Goal: Task Accomplishment & Management: Manage account settings

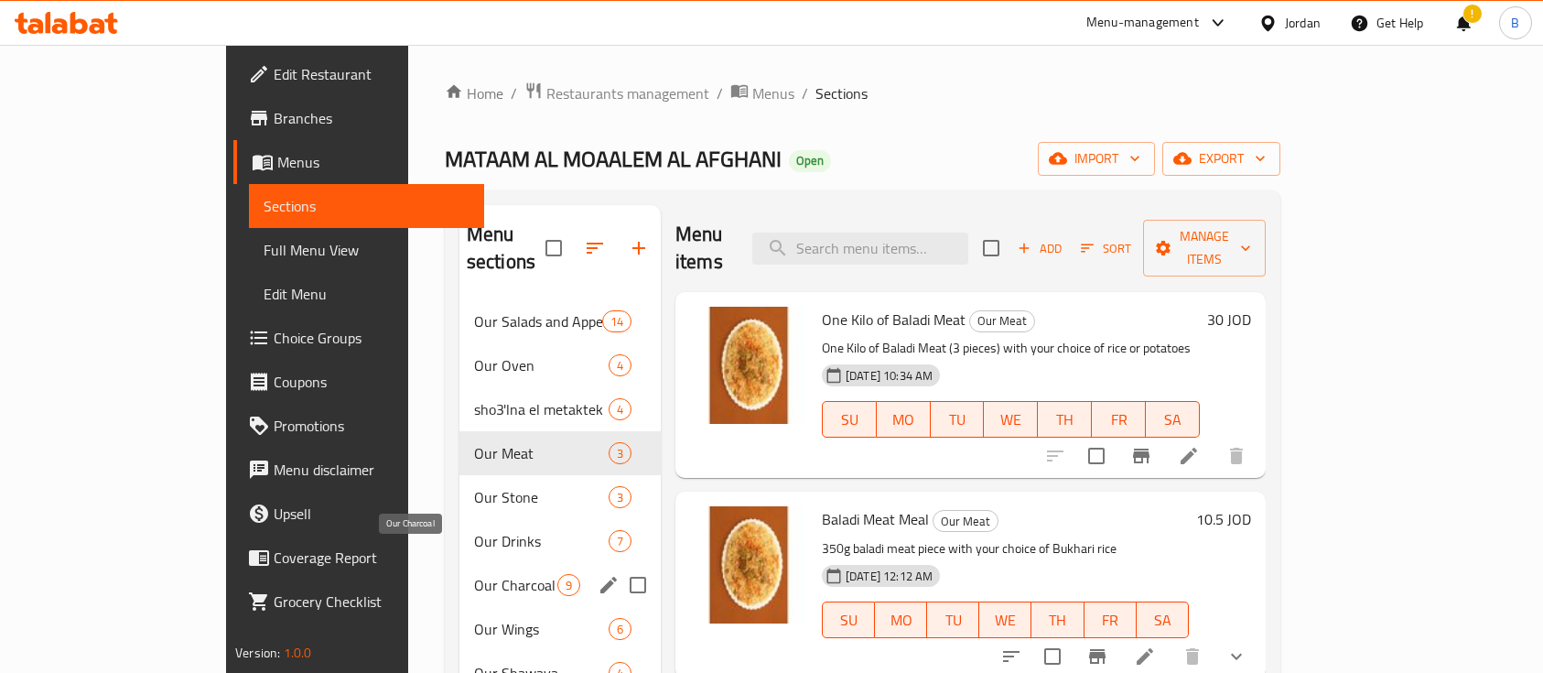
scroll to position [256, 0]
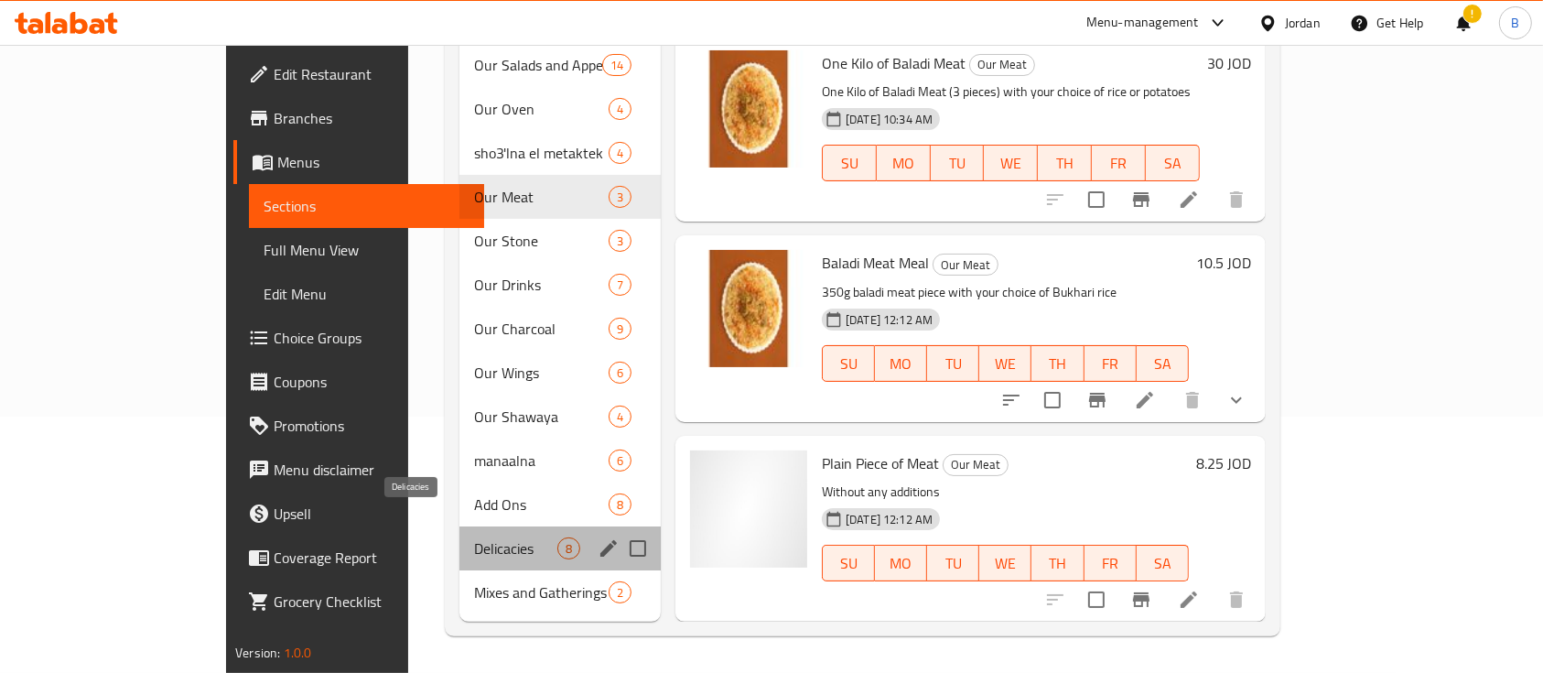
click at [474, 537] on span "Delicacies" at bounding box center [515, 548] width 83 height 22
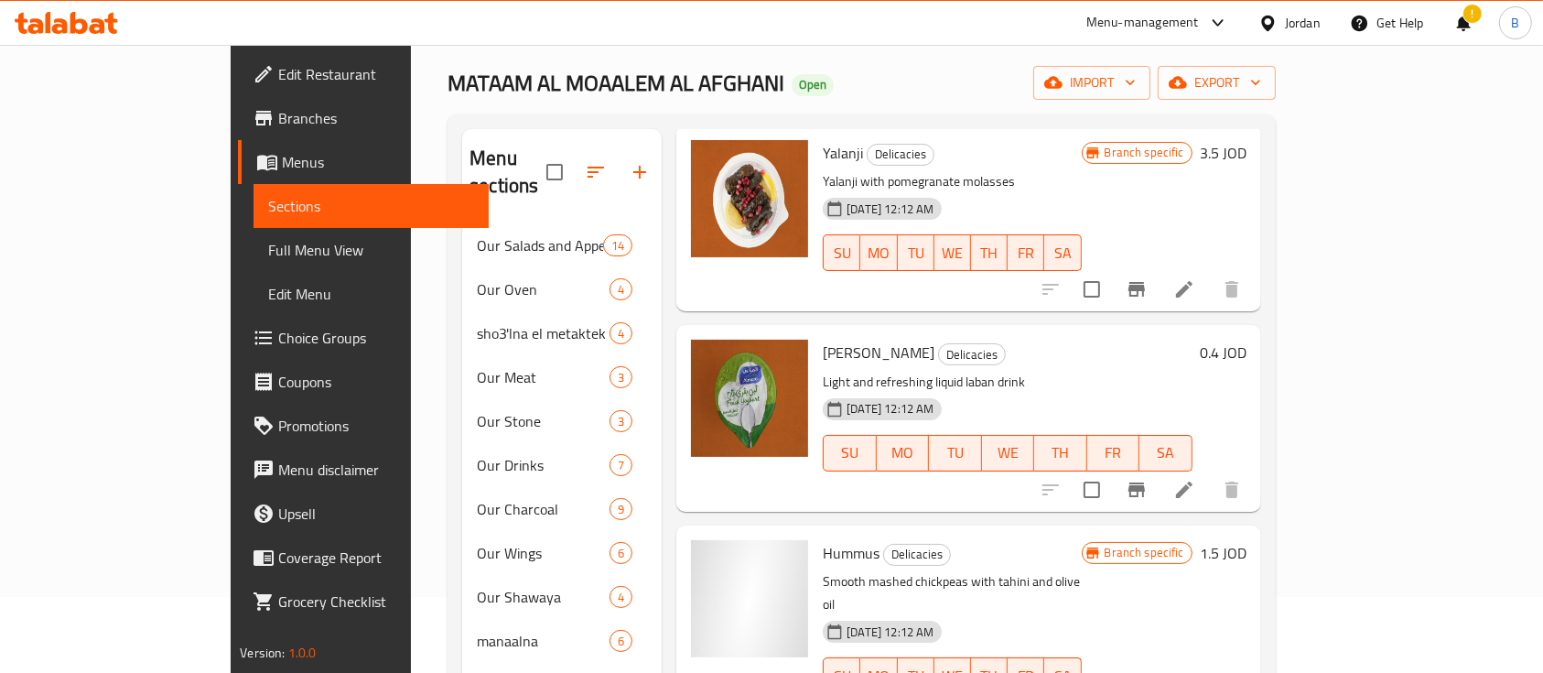
scroll to position [972, 0]
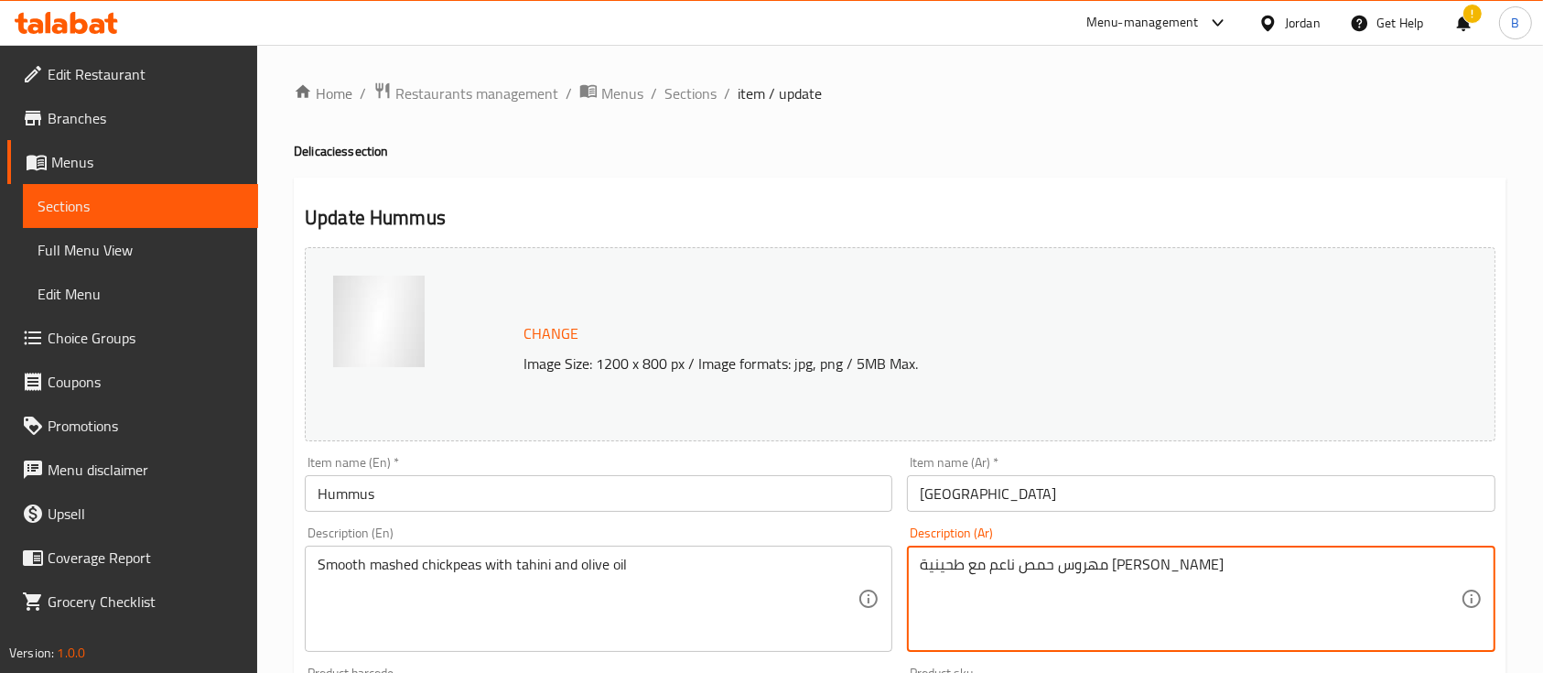
click at [1057, 556] on textarea "مهروس حمص ناعم مع طحينية [PERSON_NAME]" at bounding box center [1190, 599] width 540 height 87
type textarea "ر"
paste textarea "777051"
type textarea "777051"
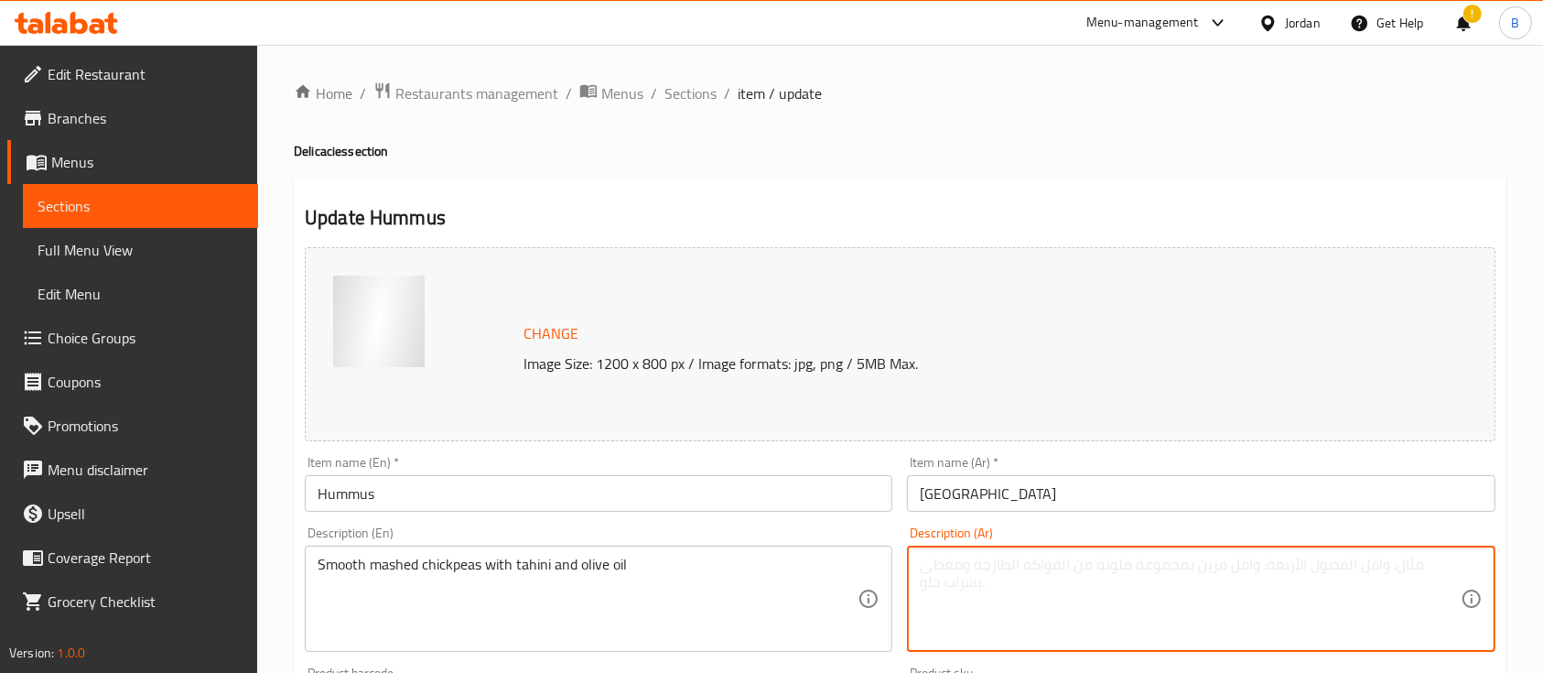
paste textarea "حمص مهروس ناعم مع الطحينية وزيت الزيتون"
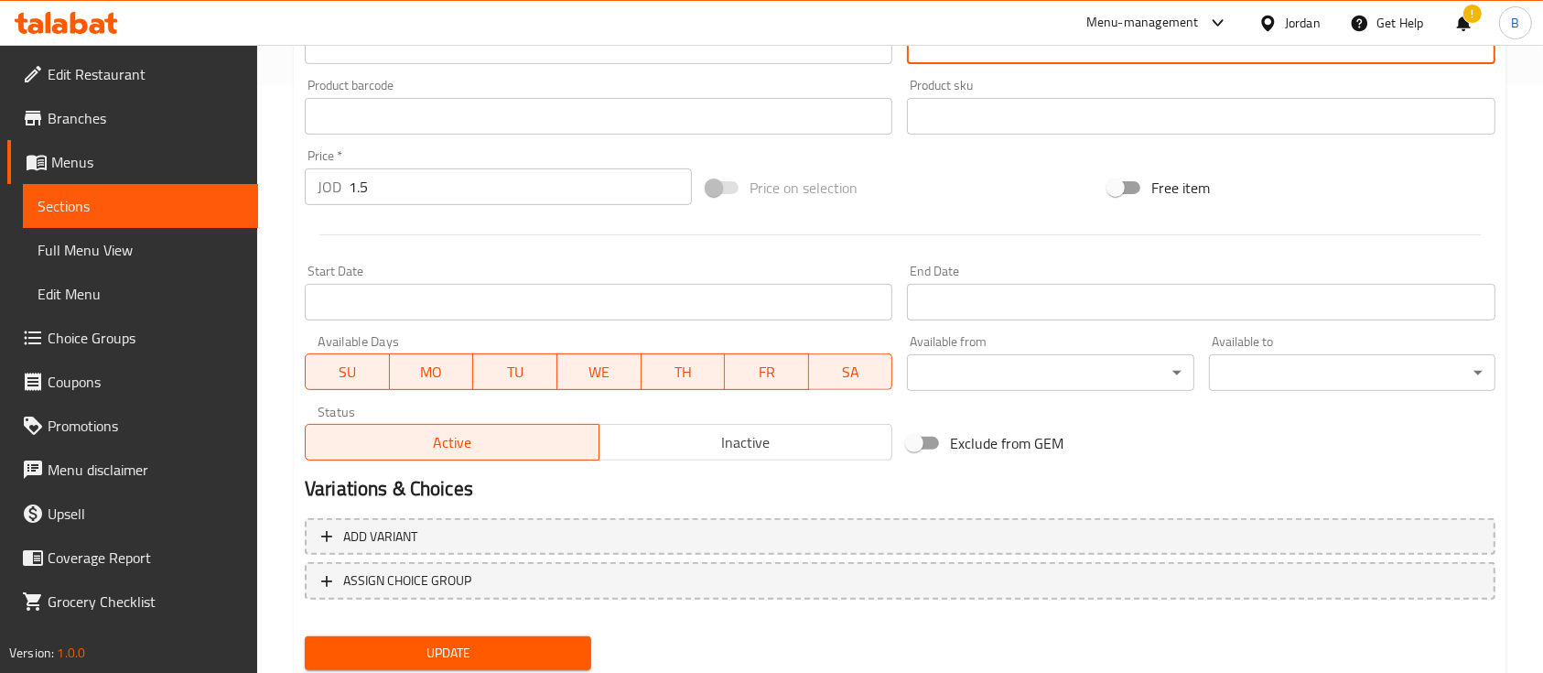
scroll to position [646, 0]
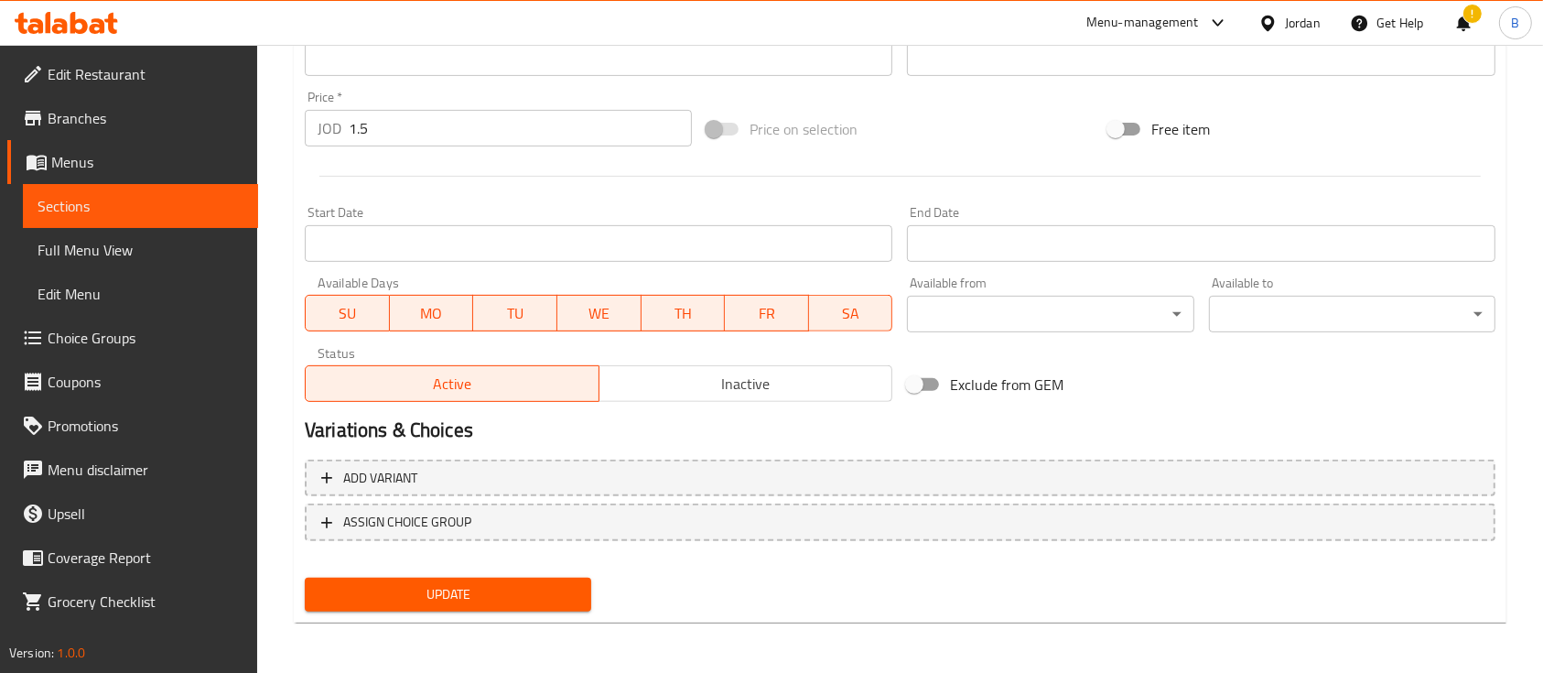
type textarea "حمص مهروس ناعم مع الطحينية وزيت الزيتون"
click at [533, 579] on button "Update" at bounding box center [448, 594] width 286 height 34
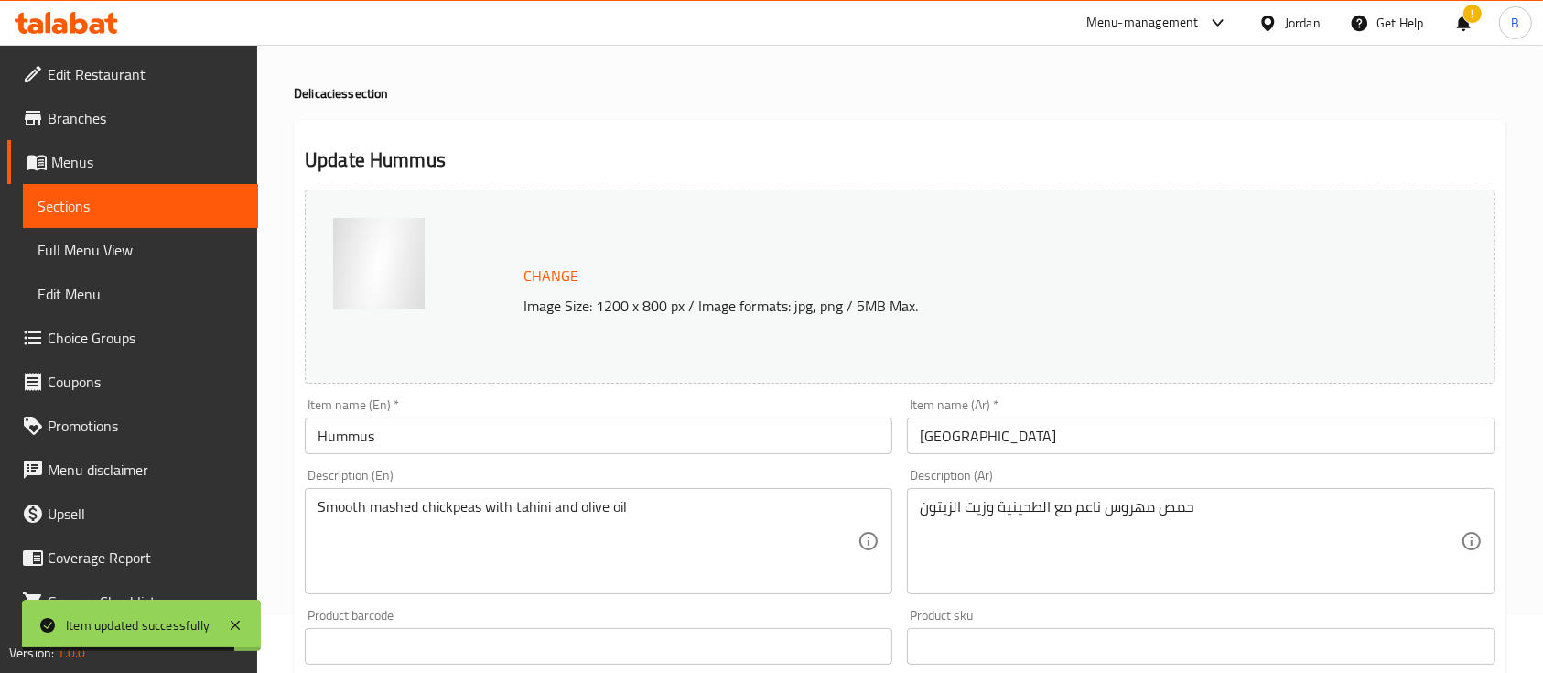
scroll to position [0, 0]
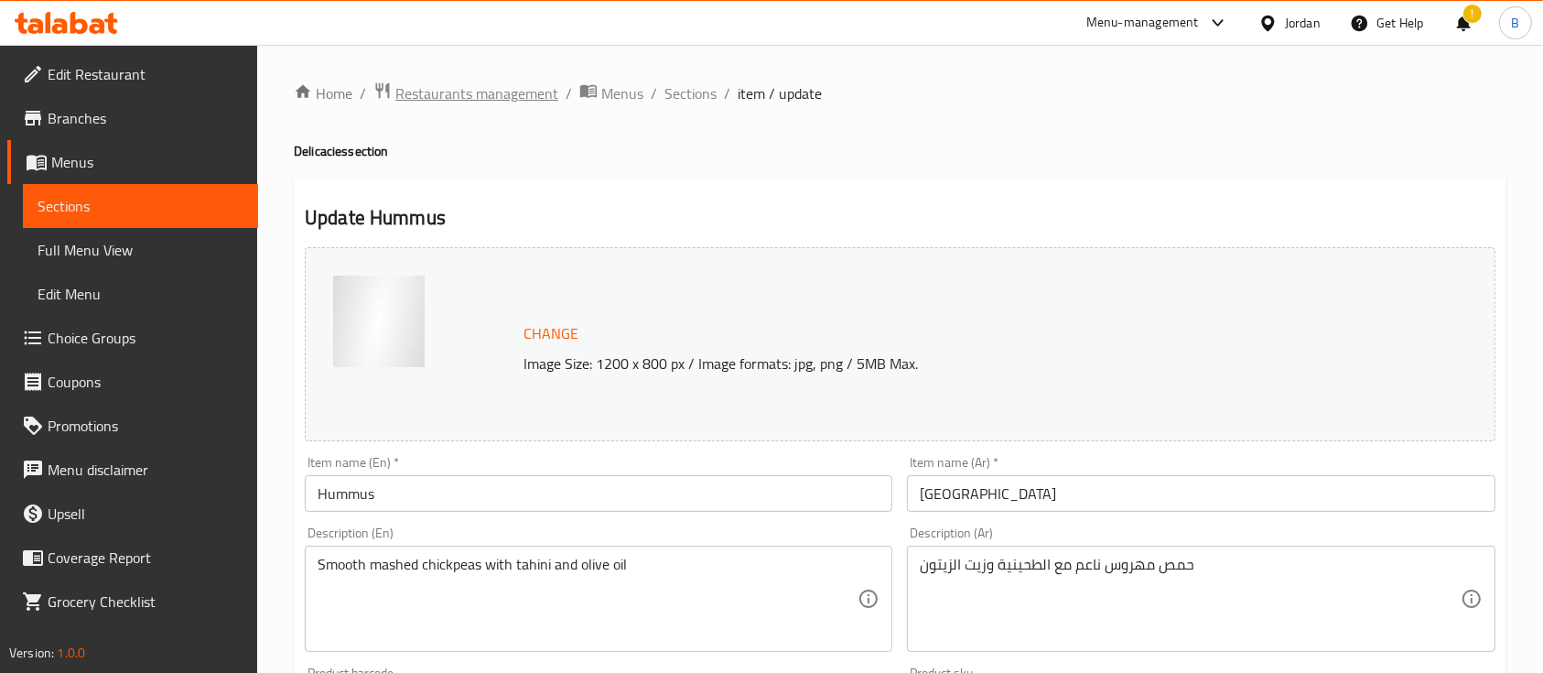
click at [494, 101] on span "Restaurants management" at bounding box center [476, 93] width 163 height 22
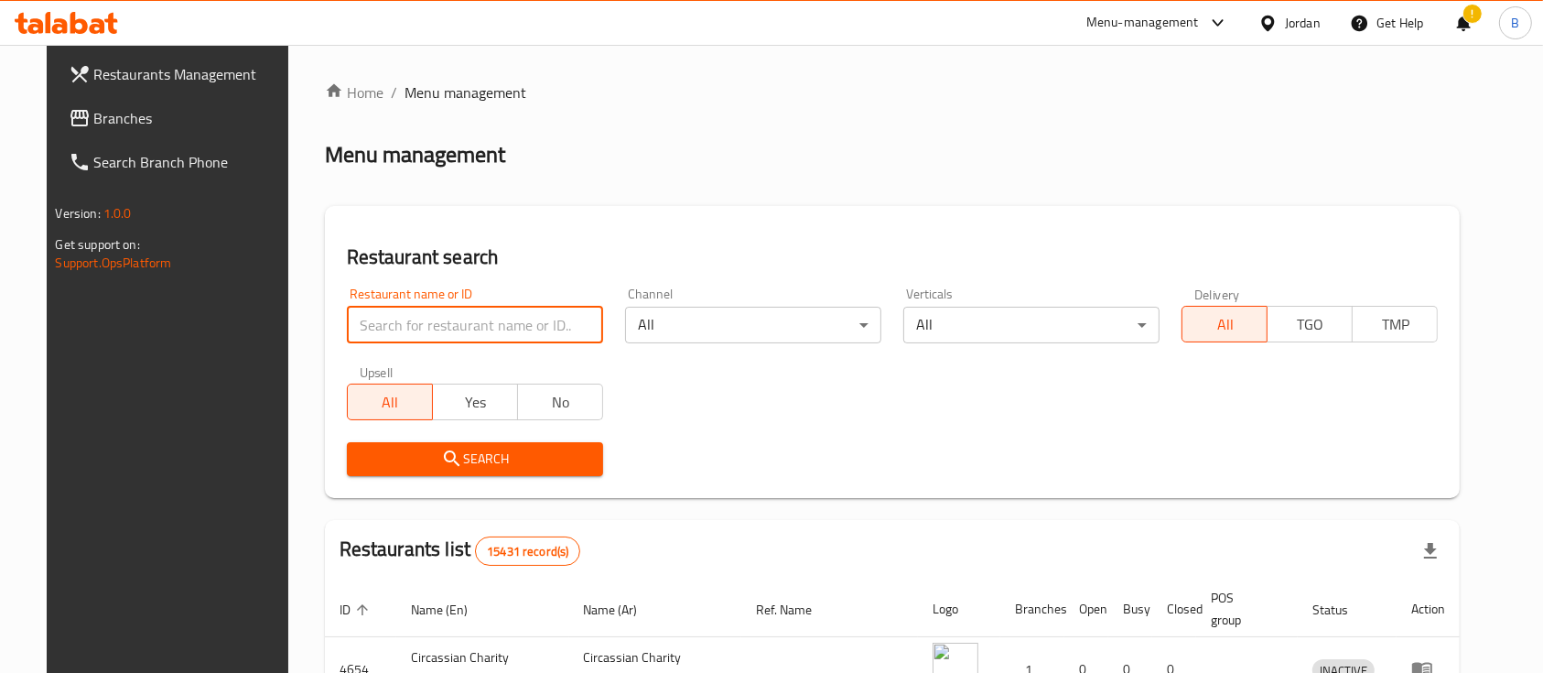
click at [446, 329] on input "search" at bounding box center [475, 325] width 256 height 37
type input "zaika"
click button "Search" at bounding box center [475, 459] width 256 height 34
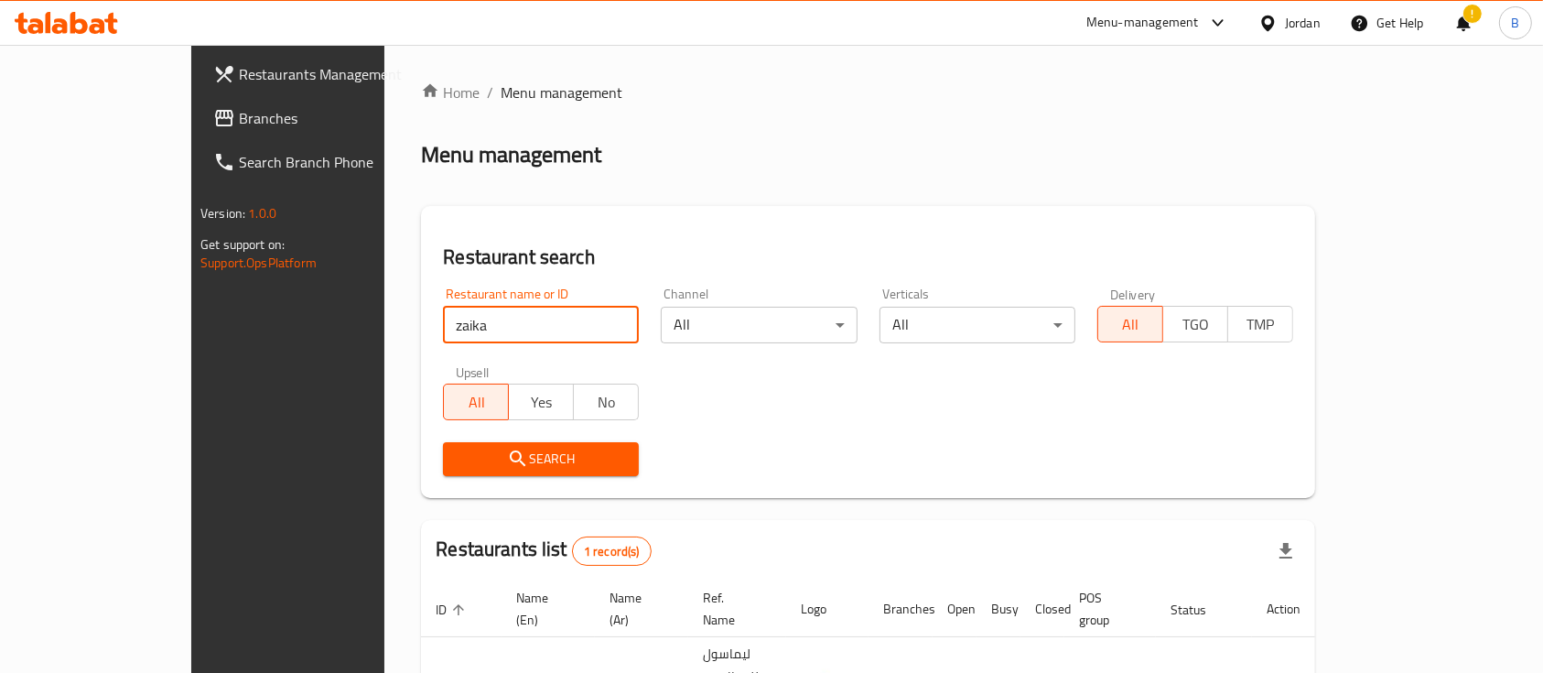
scroll to position [107, 0]
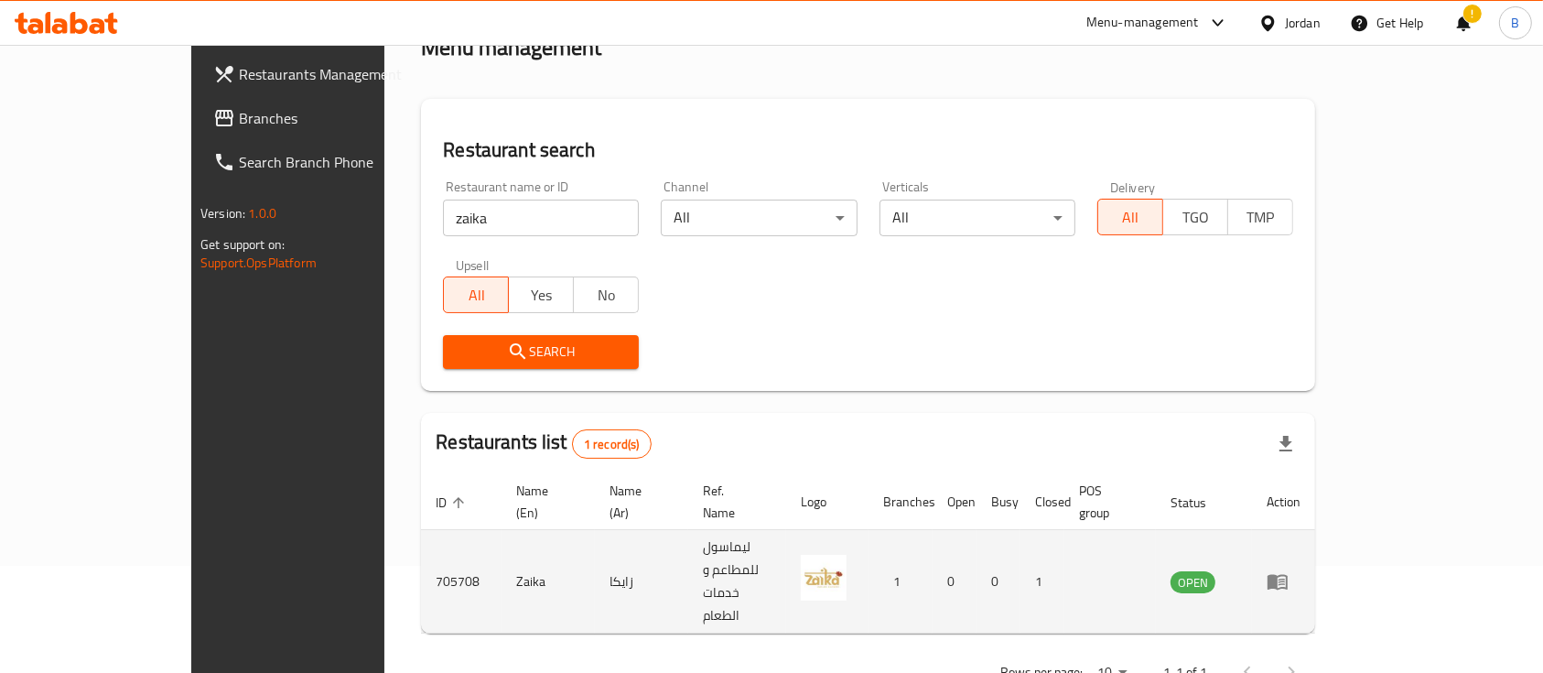
click at [1315, 543] on td "enhanced table" at bounding box center [1283, 581] width 63 height 103
click at [1288, 575] on icon "enhanced table" at bounding box center [1278, 583] width 20 height 16
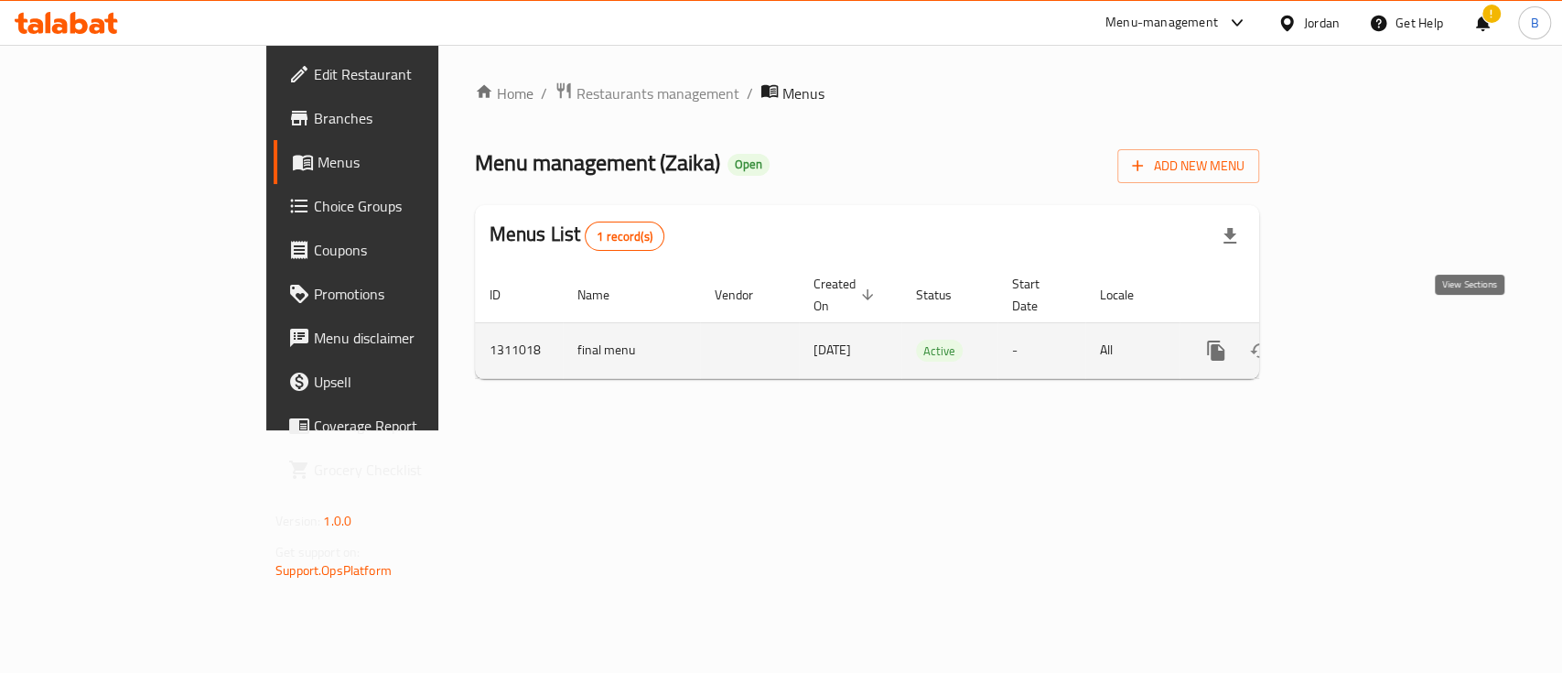
click at [1359, 340] on icon "enhanced table" at bounding box center [1348, 351] width 22 height 22
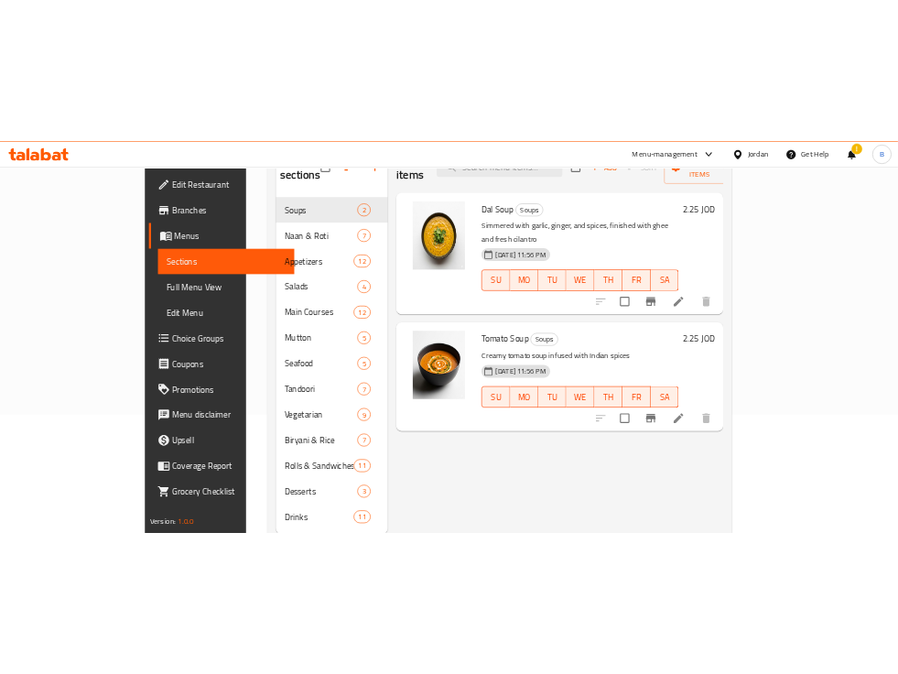
scroll to position [204, 0]
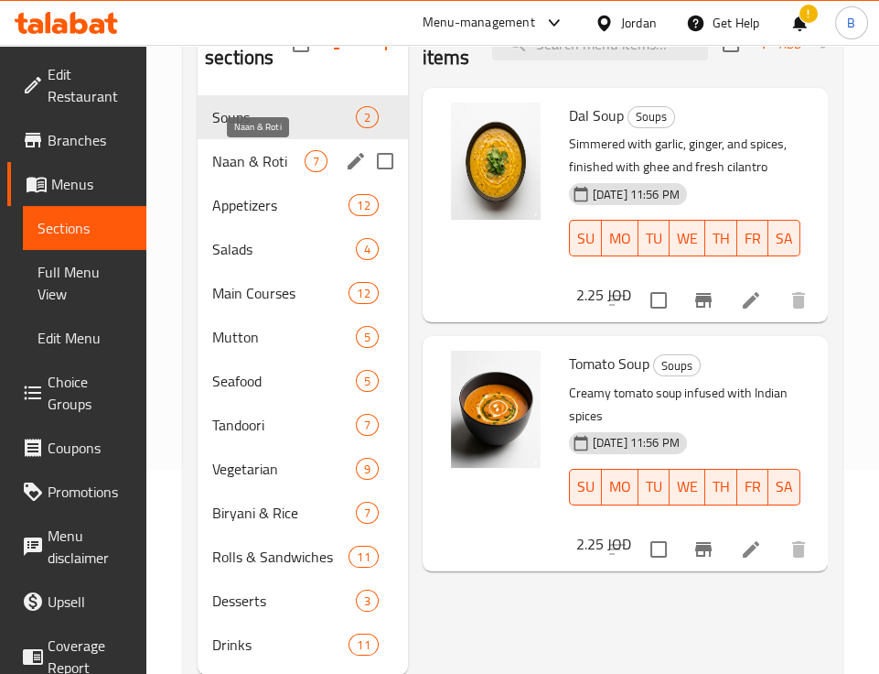
click at [277, 157] on span "Naan & Roti" at bounding box center [258, 161] width 92 height 22
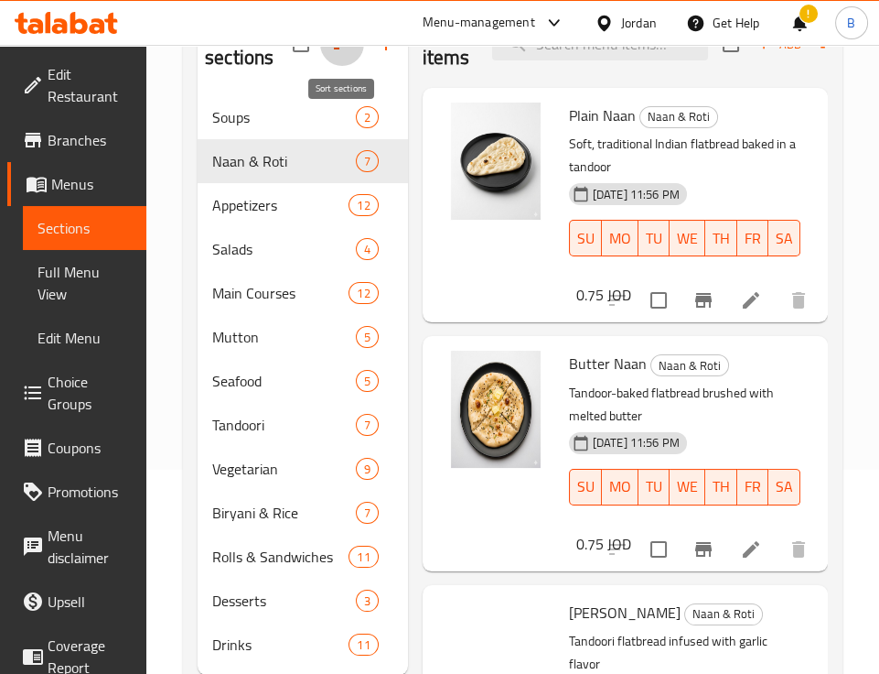
click at [329, 50] on button "button" at bounding box center [342, 44] width 44 height 44
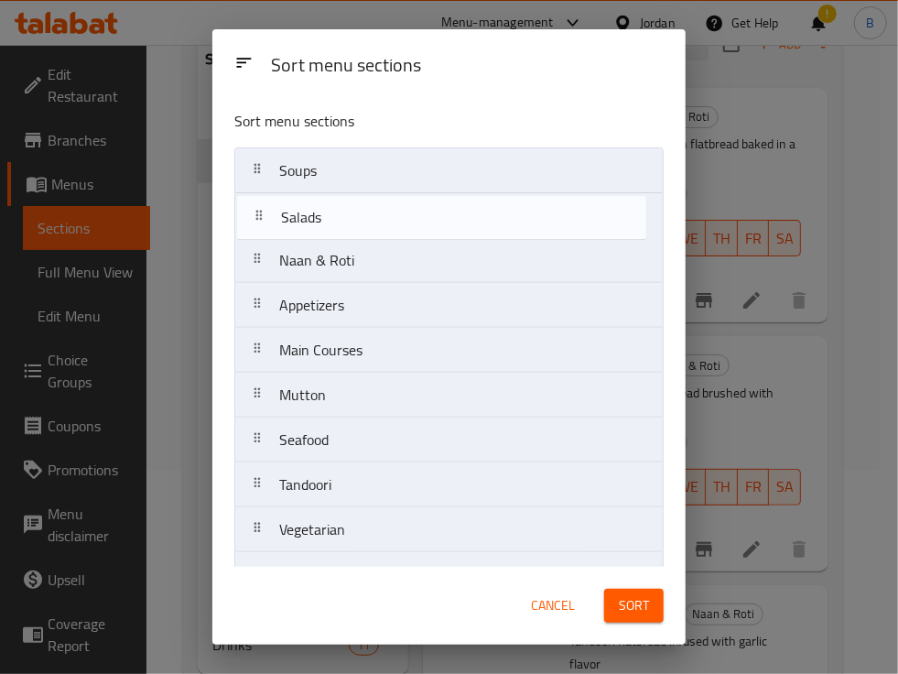
drag, startPoint x: 385, startPoint y: 318, endPoint x: 385, endPoint y: 217, distance: 101.6
click at [385, 217] on nav "Soups Naan & Roti Appetizers Salads Main Courses Mutton Seafood Tandoori Vegeta…" at bounding box center [448, 439] width 429 height 585
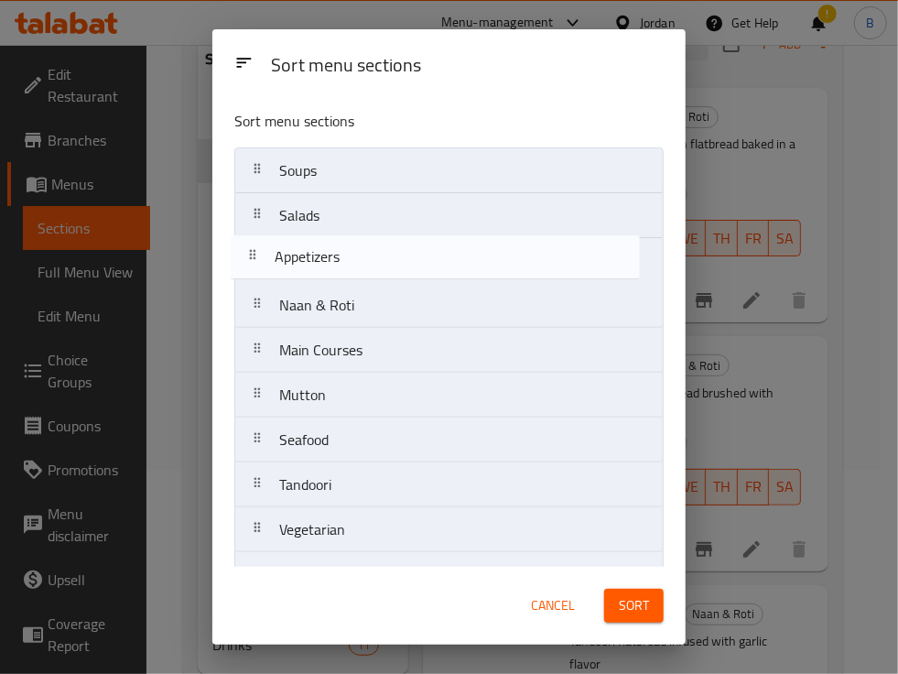
drag, startPoint x: 377, startPoint y: 319, endPoint x: 372, endPoint y: 263, distance: 56.9
click at [372, 263] on nav "Soups Salads Naan & Roti Appetizers Main Courses Mutton Seafood Tandoori Vegeta…" at bounding box center [448, 439] width 429 height 585
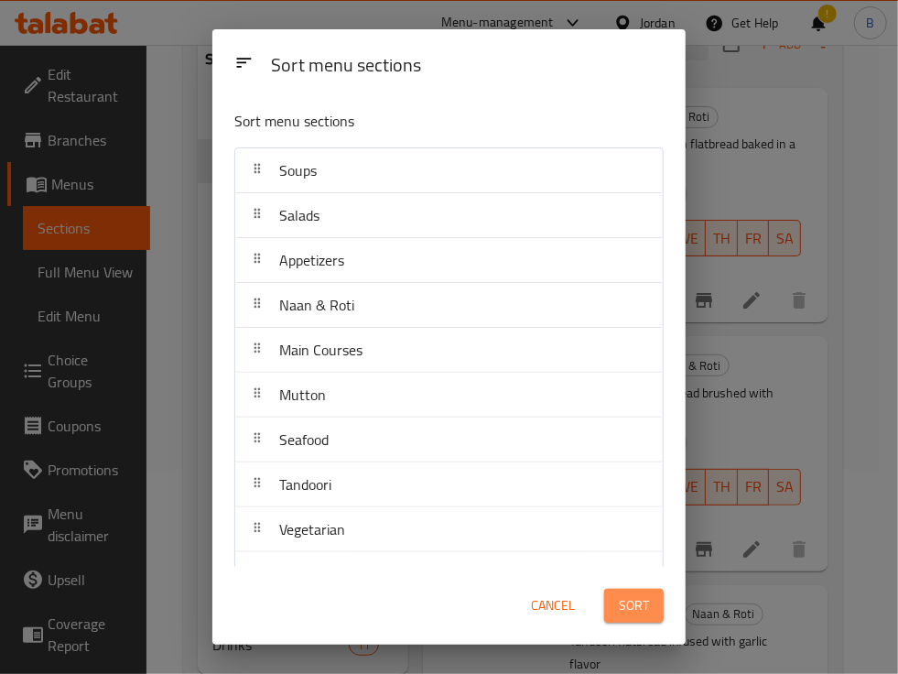
click at [624, 607] on span "Sort" at bounding box center [634, 605] width 30 height 23
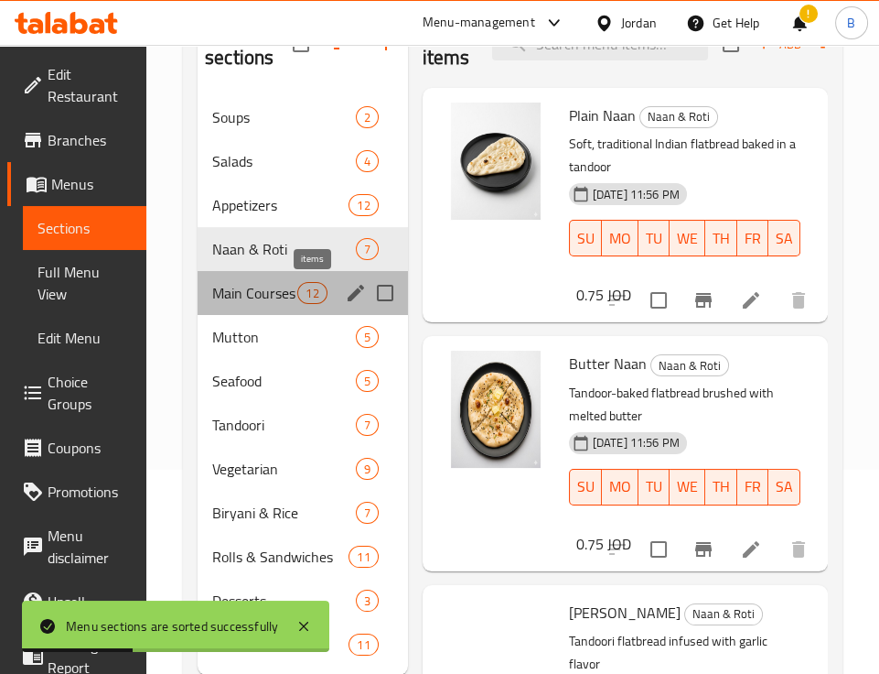
click at [298, 299] on span "12" at bounding box center [311, 293] width 27 height 17
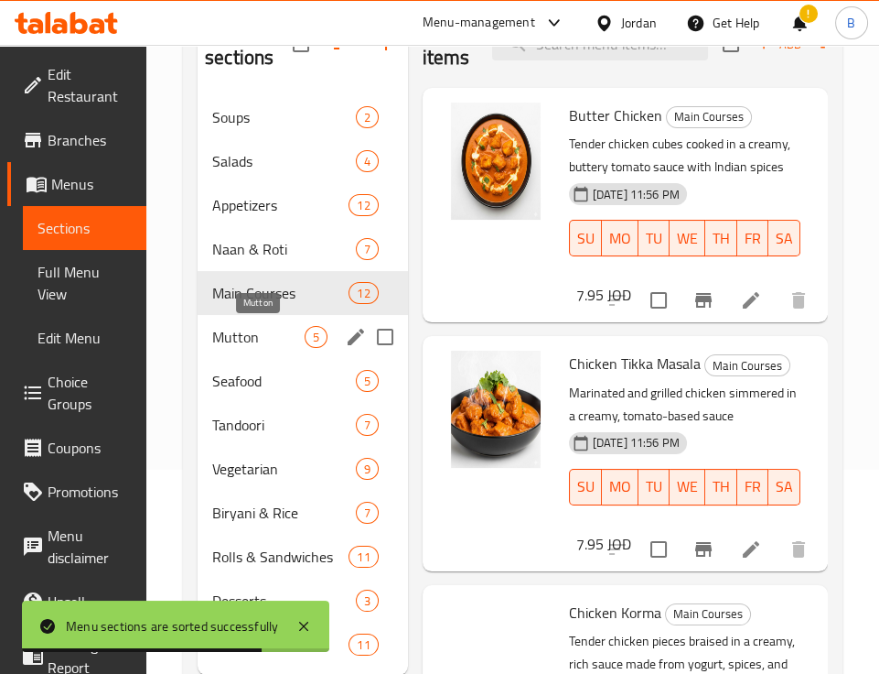
click at [286, 340] on span "Mutton" at bounding box center [258, 337] width 92 height 22
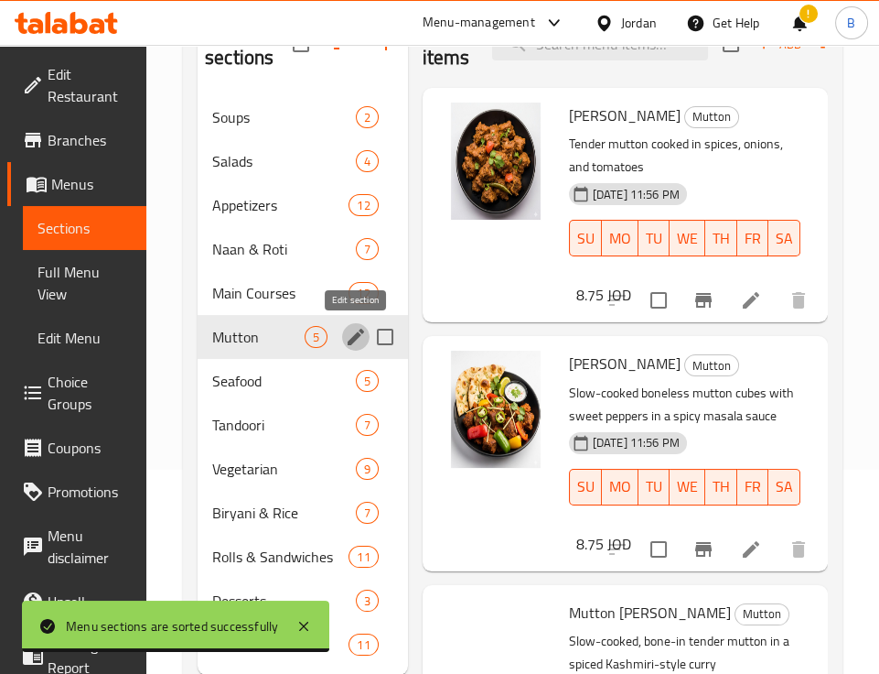
click at [358, 342] on icon "edit" at bounding box center [356, 337] width 22 height 22
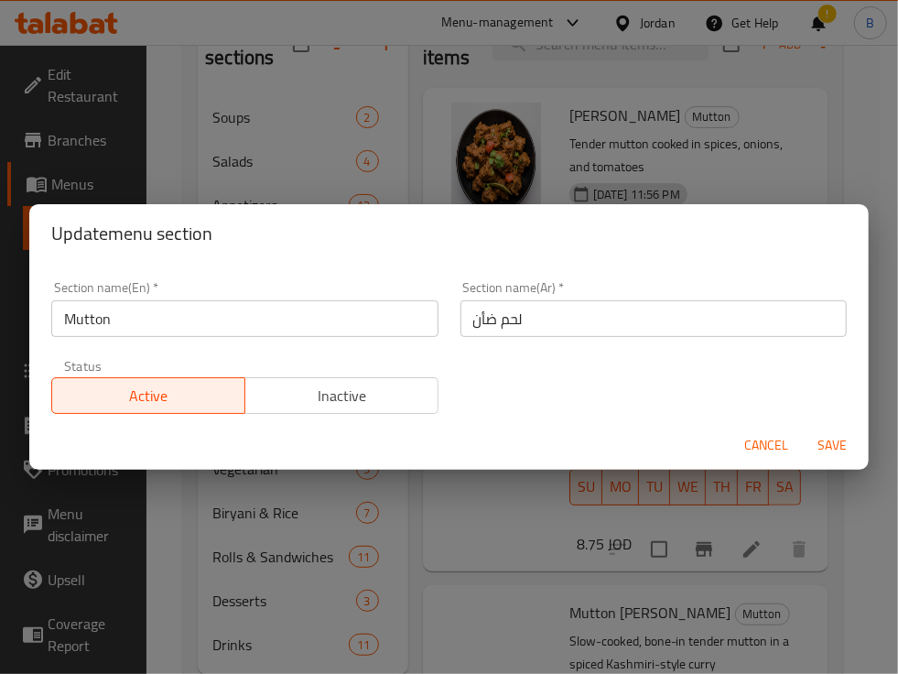
click at [757, 449] on span "Cancel" at bounding box center [766, 445] width 44 height 23
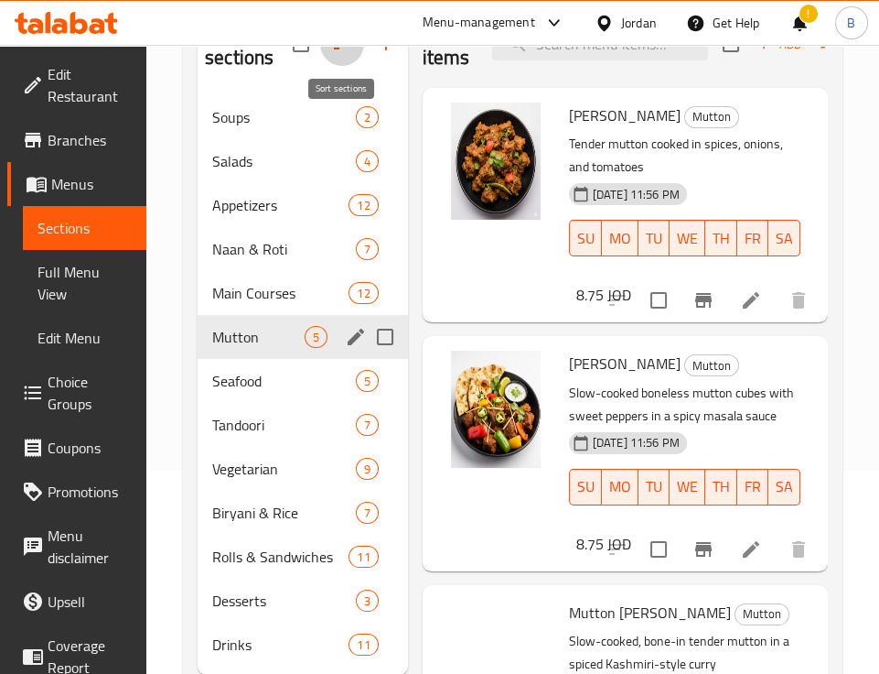
click at [334, 54] on icon "button" at bounding box center [342, 44] width 22 height 22
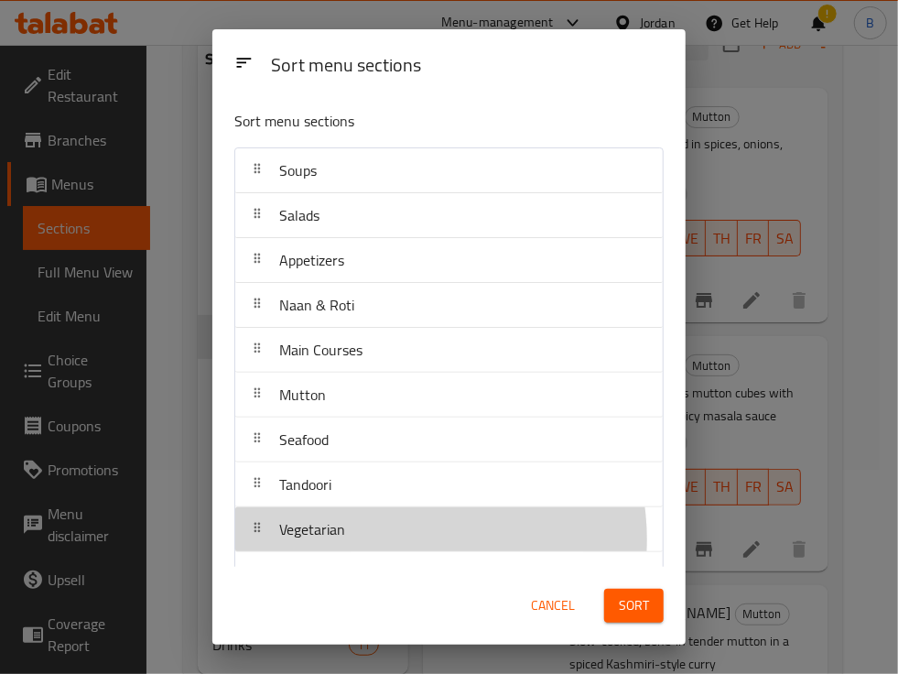
scroll to position [3, 0]
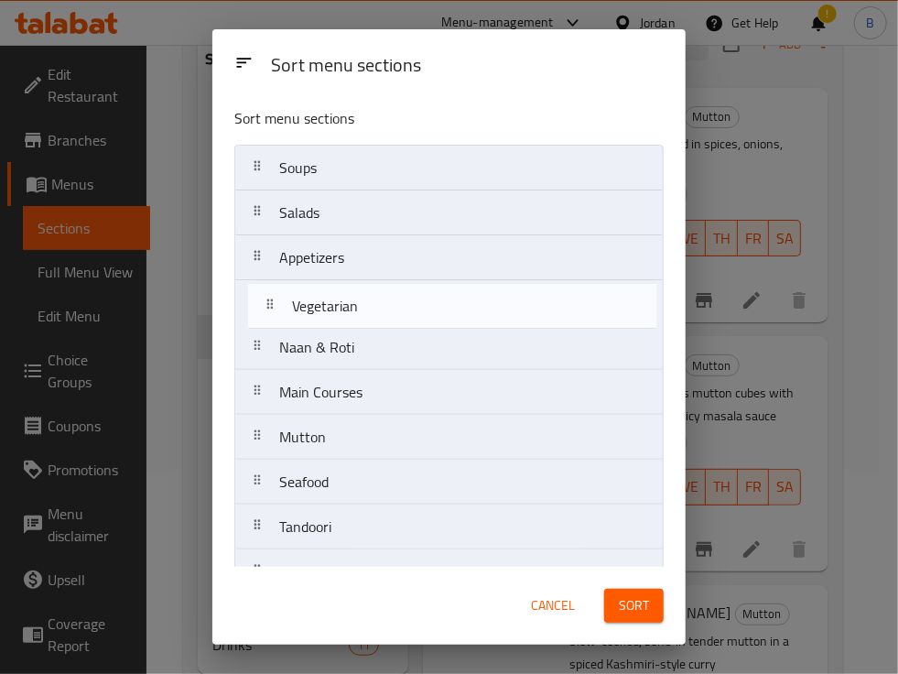
drag, startPoint x: 402, startPoint y: 538, endPoint x: 413, endPoint y: 301, distance: 237.3
click at [413, 301] on nav "Soups Salads Appetizers Naan & Roti Main Courses Mutton Seafood Tandoori Vegeta…" at bounding box center [448, 437] width 429 height 585
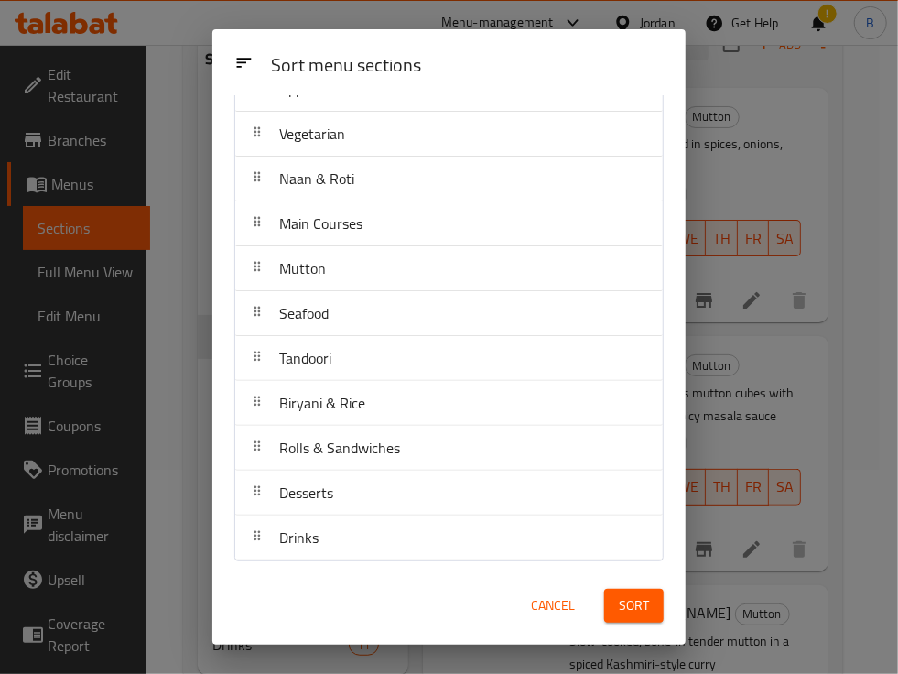
scroll to position [0, 0]
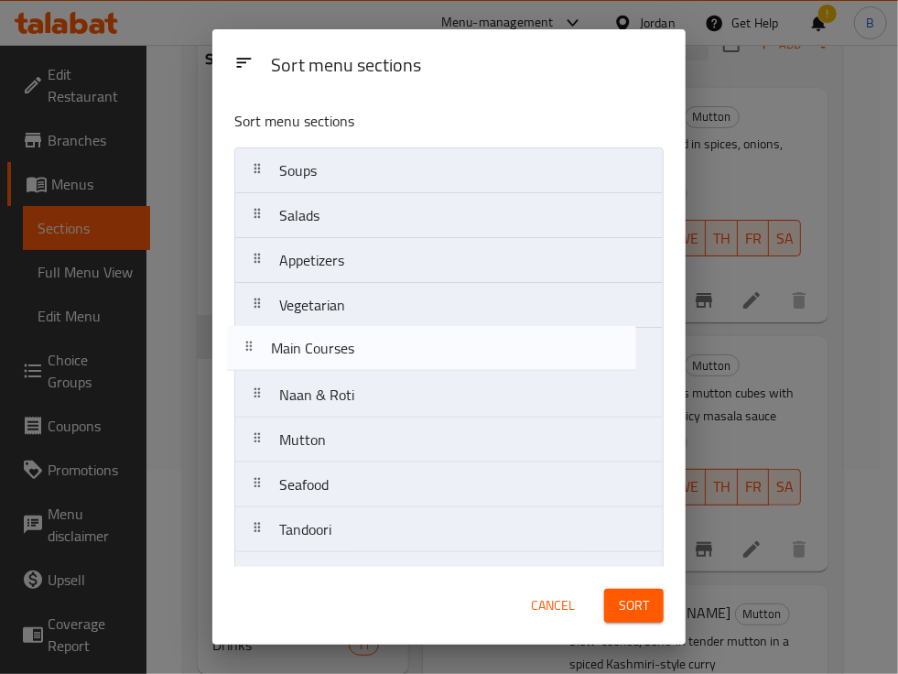
drag, startPoint x: 523, startPoint y: 400, endPoint x: 508, endPoint y: 349, distance: 53.3
click at [508, 349] on nav "Soups Salads Appetizers Vegetarian Naan & Roti Main Courses Mutton Seafood Tand…" at bounding box center [448, 439] width 429 height 585
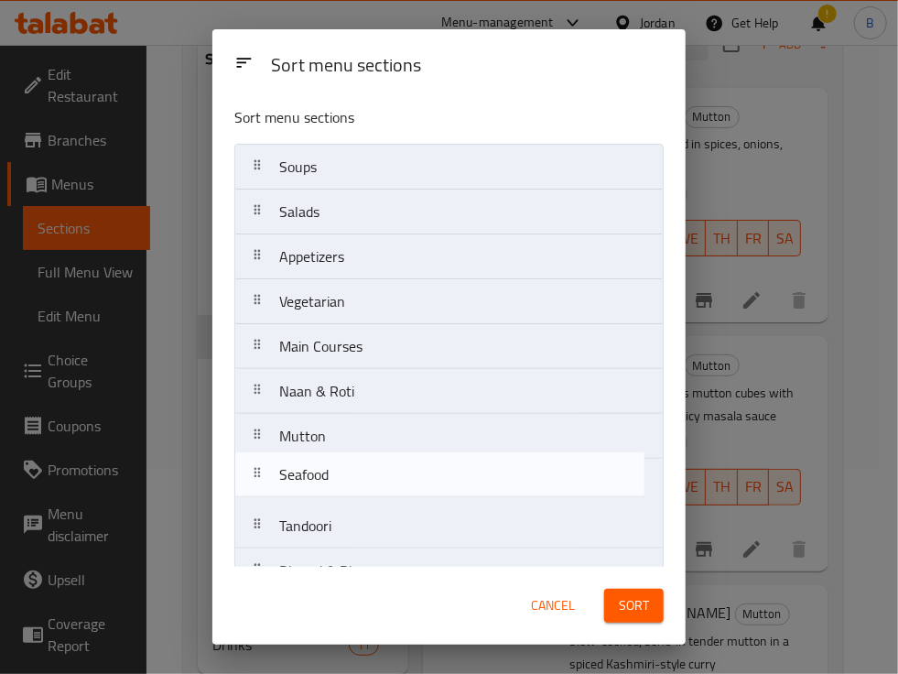
scroll to position [7, 0]
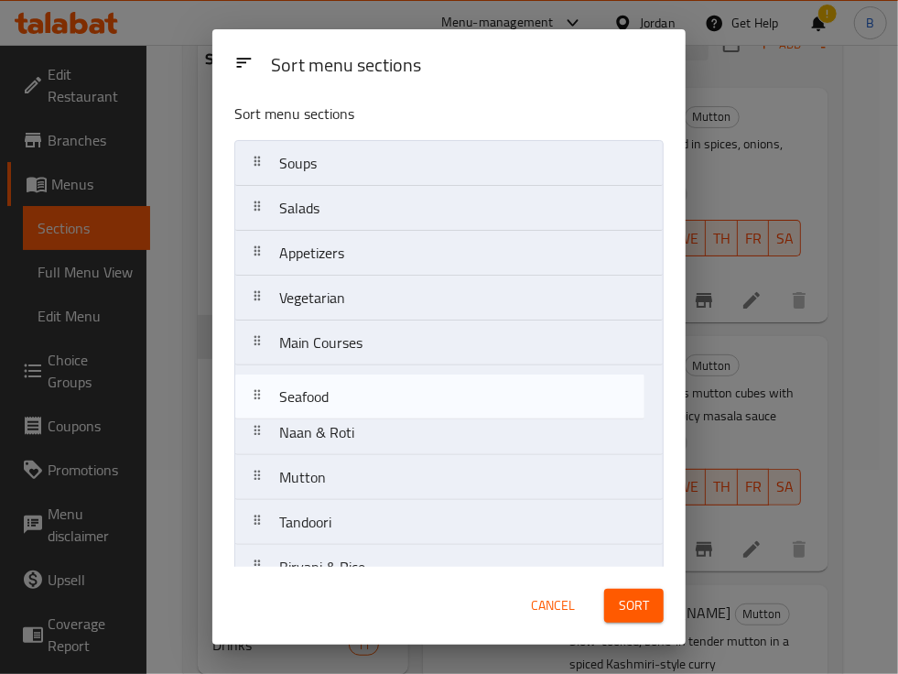
drag, startPoint x: 517, startPoint y: 501, endPoint x: 517, endPoint y: 409, distance: 91.5
click at [517, 409] on nav "Soups Salads Appetizers Vegetarian Main Courses Naan & Roti Mutton Seafood Tand…" at bounding box center [448, 432] width 429 height 585
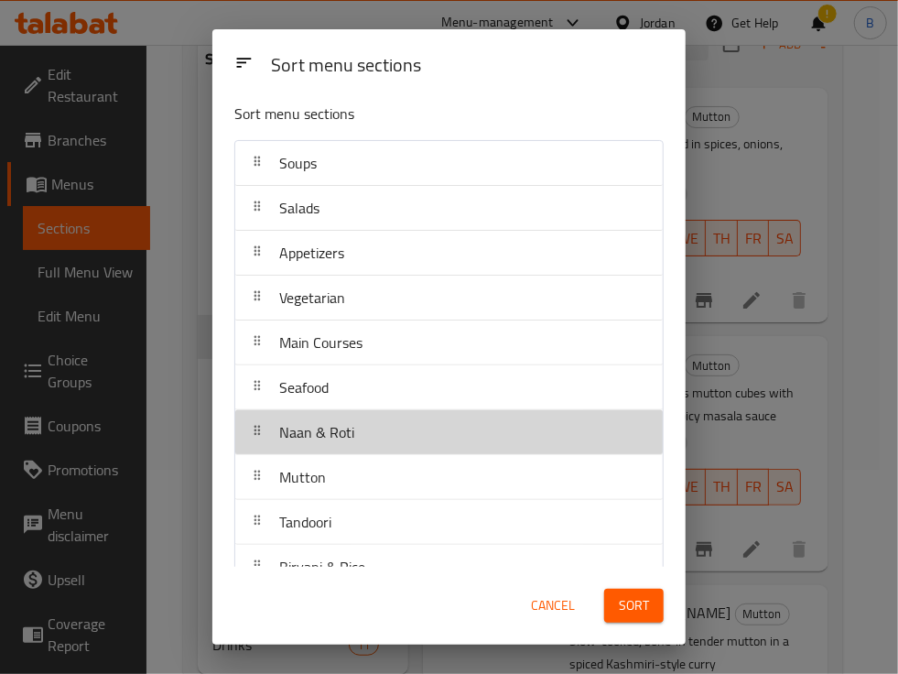
click at [504, 441] on div "Naan & Roti" at bounding box center [449, 432] width 413 height 44
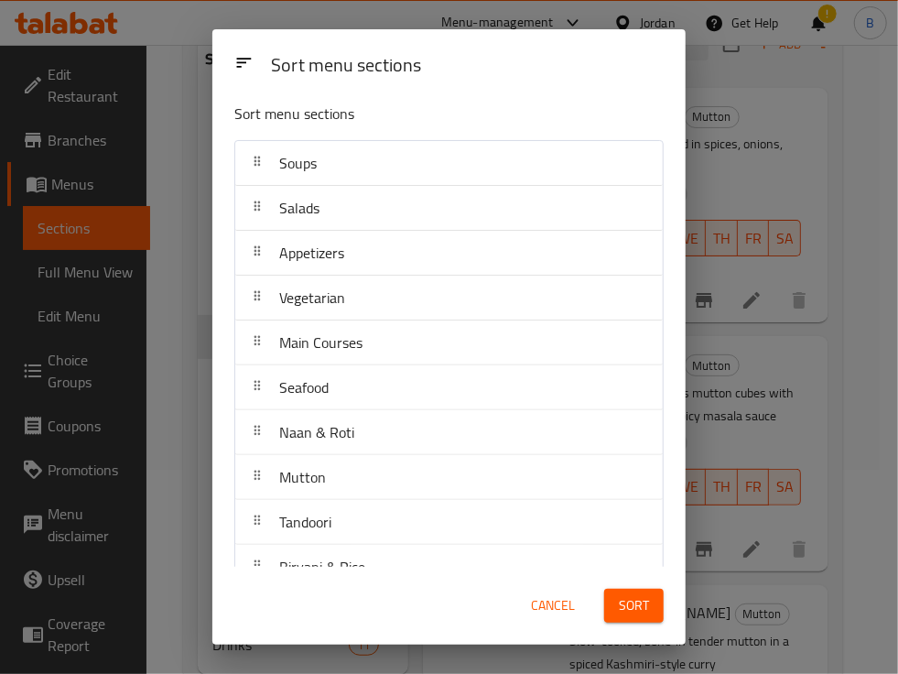
click at [504, 441] on div "Naan & Roti" at bounding box center [449, 432] width 413 height 44
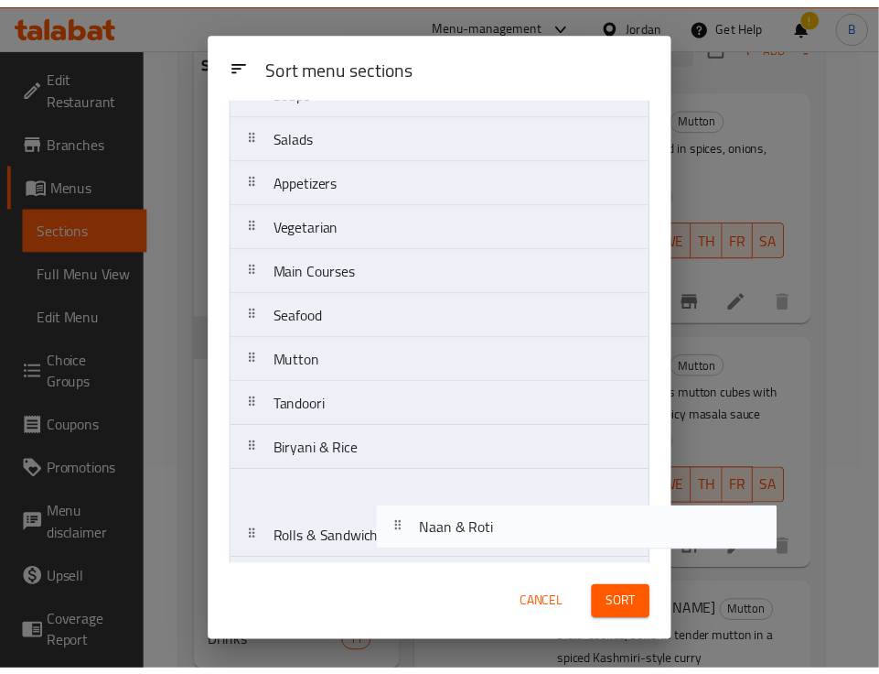
scroll to position [171, 0]
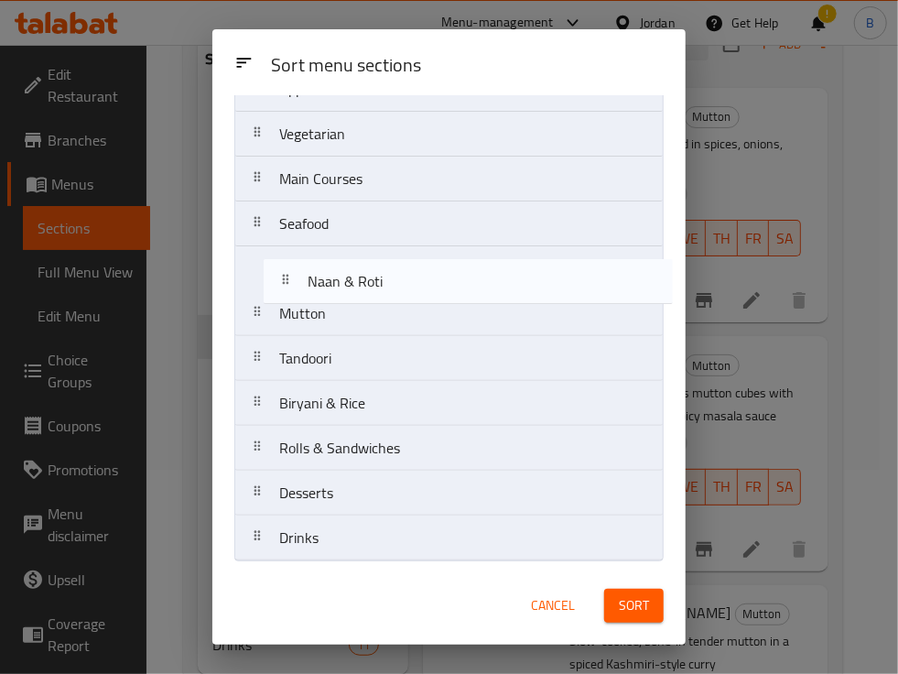
drag, startPoint x: 504, startPoint y: 440, endPoint x: 551, endPoint y: 288, distance: 158.9
click at [551, 288] on nav "Soups Salads Appetizers Vegetarian Main Courses Seafood Naan & Roti Mutton Tand…" at bounding box center [448, 268] width 429 height 585
drag, startPoint x: 527, startPoint y: 415, endPoint x: 527, endPoint y: 278, distance: 137.3
click at [527, 278] on nav "Soups Salads Appetizers Vegetarian Main Courses Seafood Naan & Roti Mutton Tand…" at bounding box center [448, 268] width 429 height 585
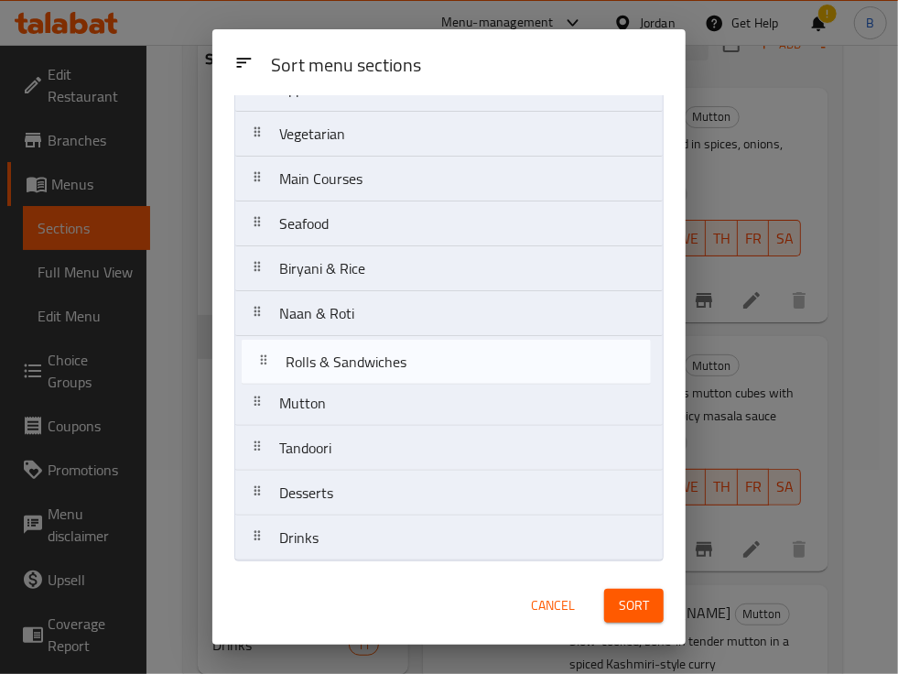
drag, startPoint x: 525, startPoint y: 460, endPoint x: 532, endPoint y: 372, distance: 89.0
click at [532, 372] on nav "Soups Salads Appetizers Vegetarian Main Courses Seafood Biryani & Rice Naan & R…" at bounding box center [448, 268] width 429 height 585
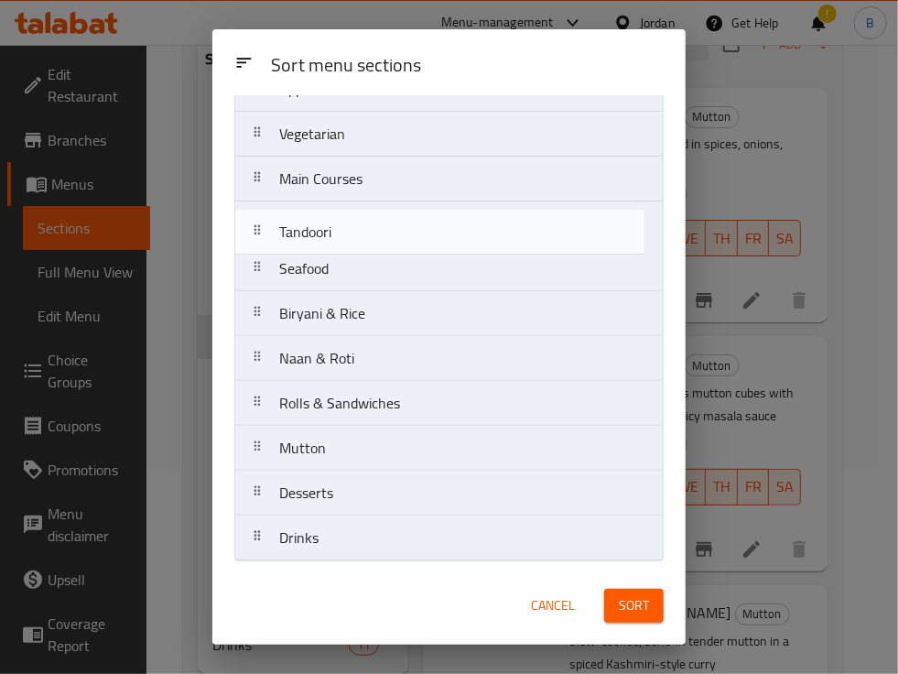
drag, startPoint x: 532, startPoint y: 445, endPoint x: 532, endPoint y: 221, distance: 224.2
click at [532, 221] on nav "Soups Salads Appetizers Vegetarian Main Courses Seafood Biryani & Rice Naan & R…" at bounding box center [448, 268] width 429 height 585
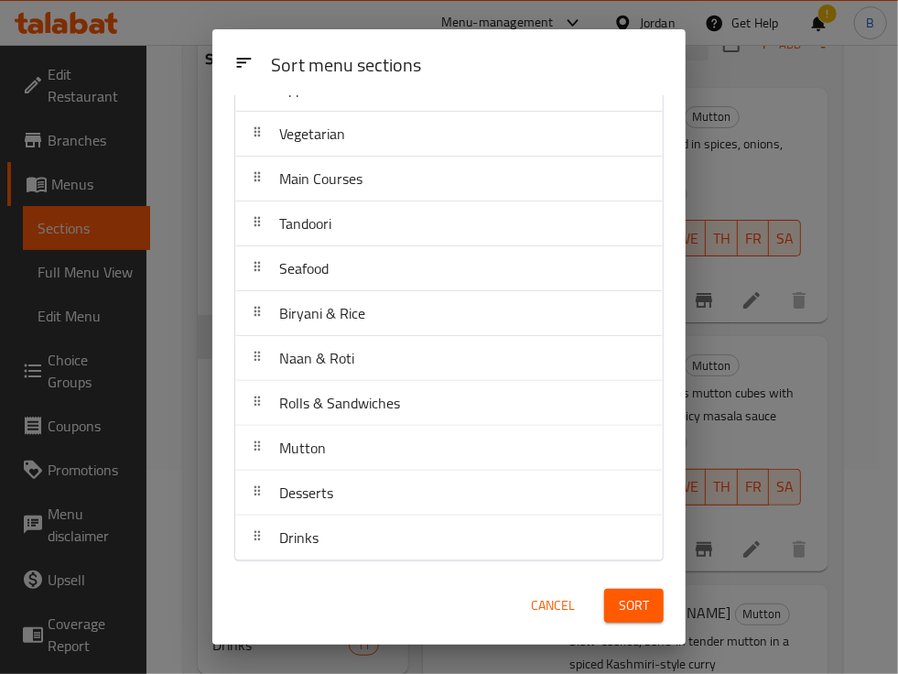
click at [632, 602] on span "Sort" at bounding box center [634, 605] width 30 height 23
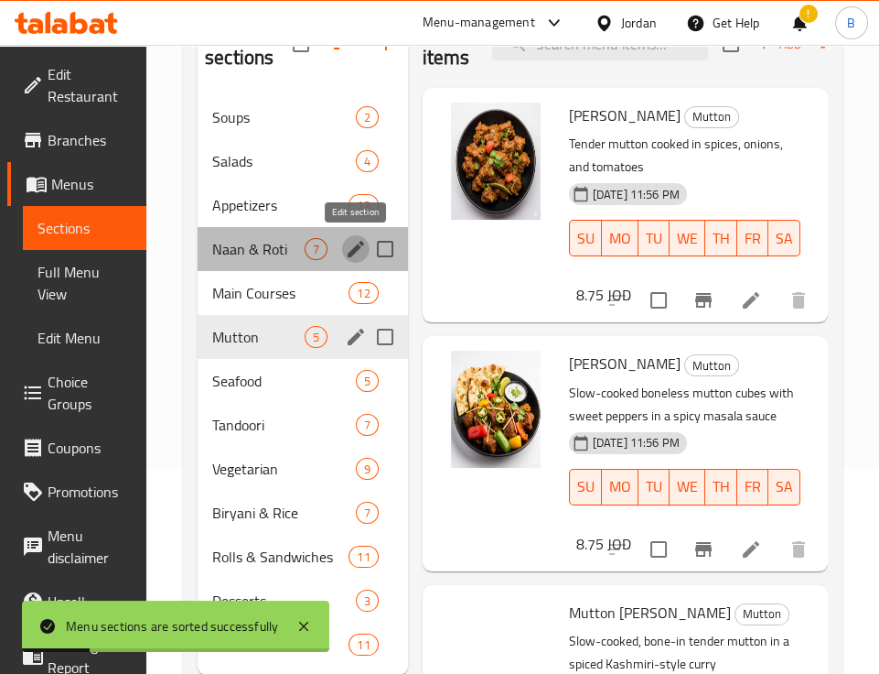
click at [352, 238] on icon "edit" at bounding box center [356, 249] width 22 height 22
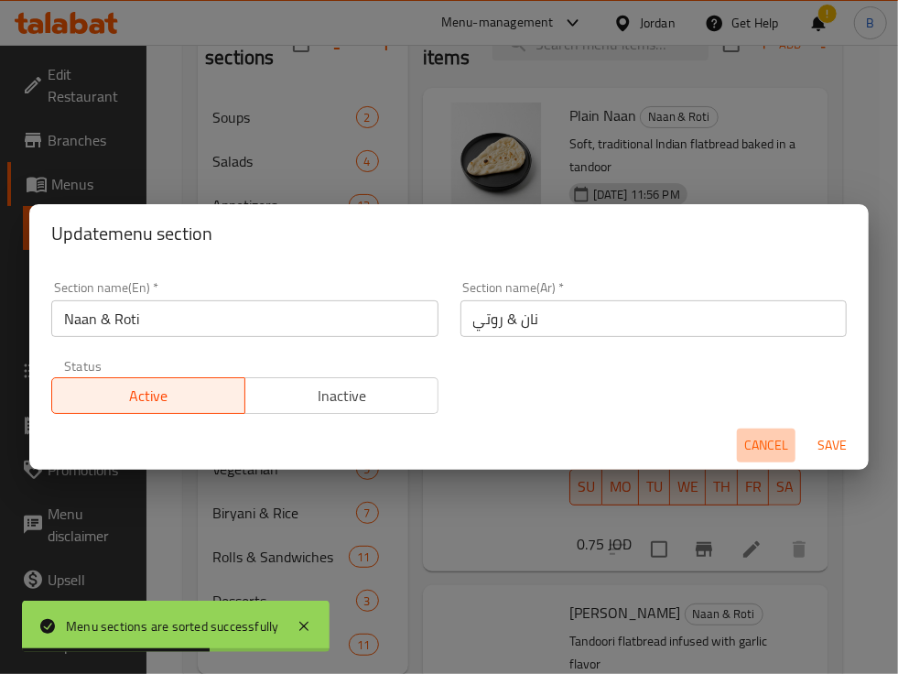
click at [767, 442] on span "Cancel" at bounding box center [766, 445] width 44 height 23
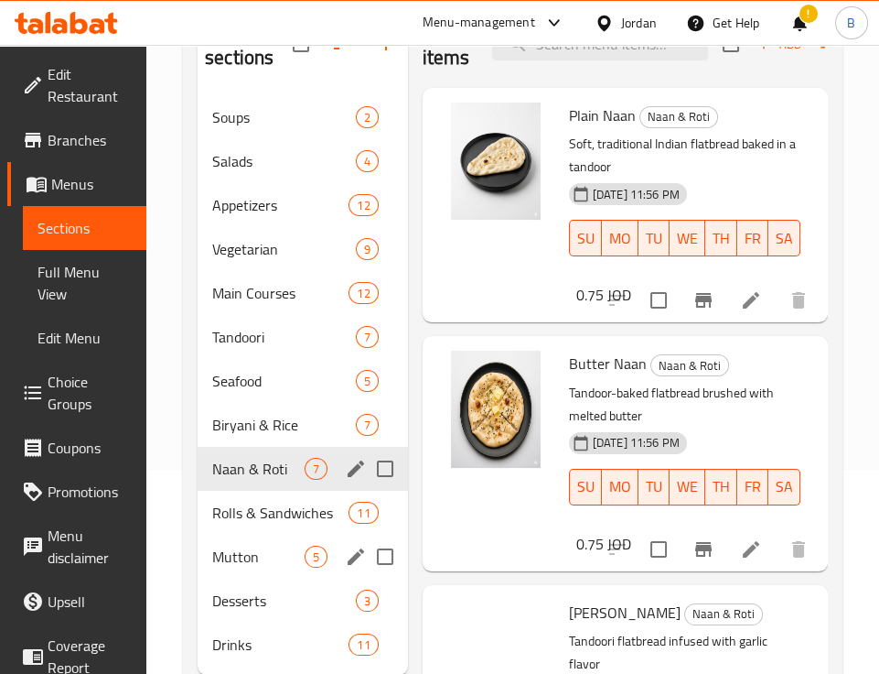
click at [297, 453] on div "Naan & Roti 7" at bounding box center [303, 469] width 210 height 44
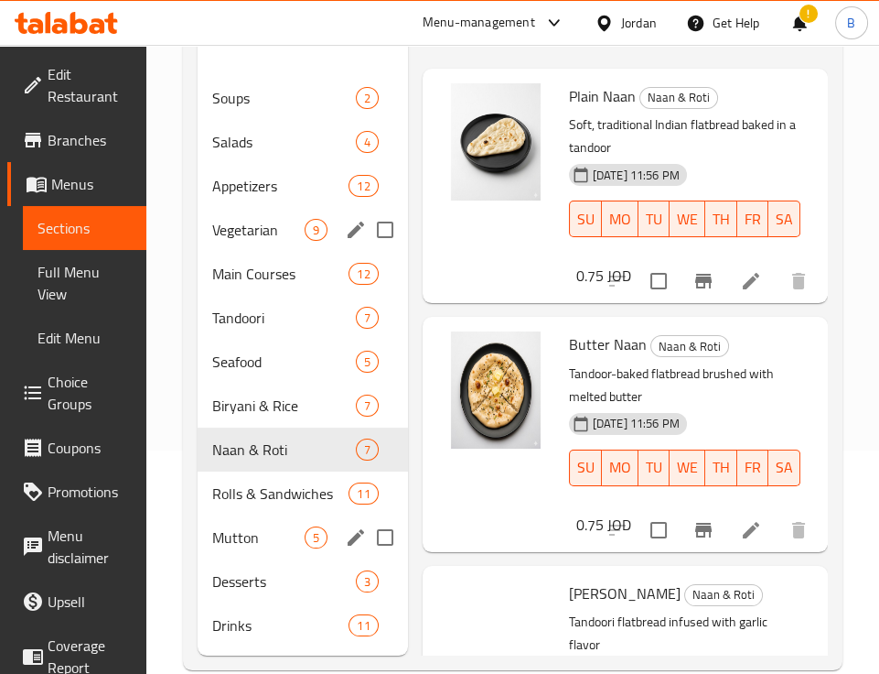
scroll to position [256, 0]
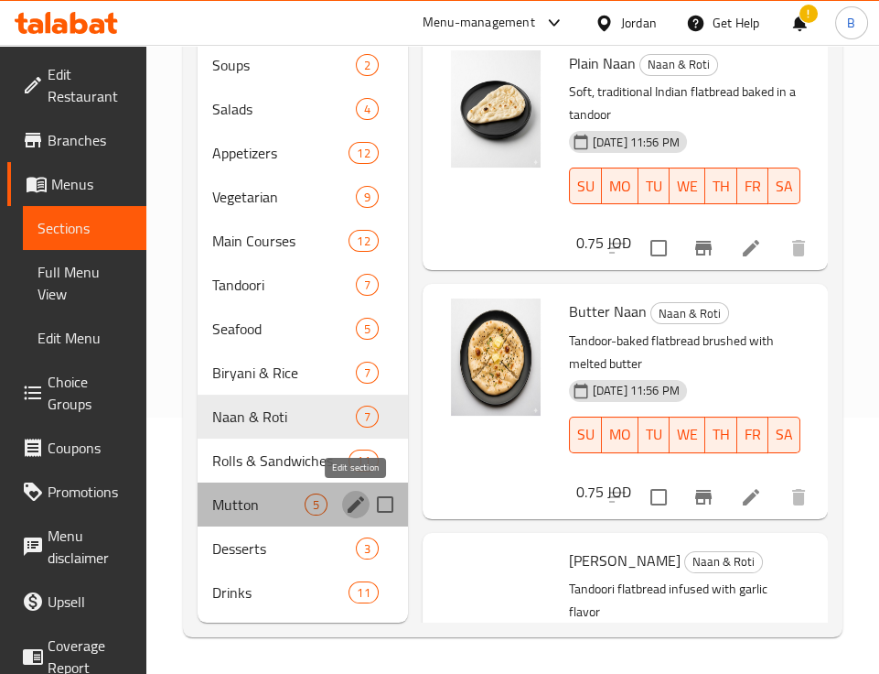
click at [351, 505] on icon "edit" at bounding box center [356, 504] width 22 height 22
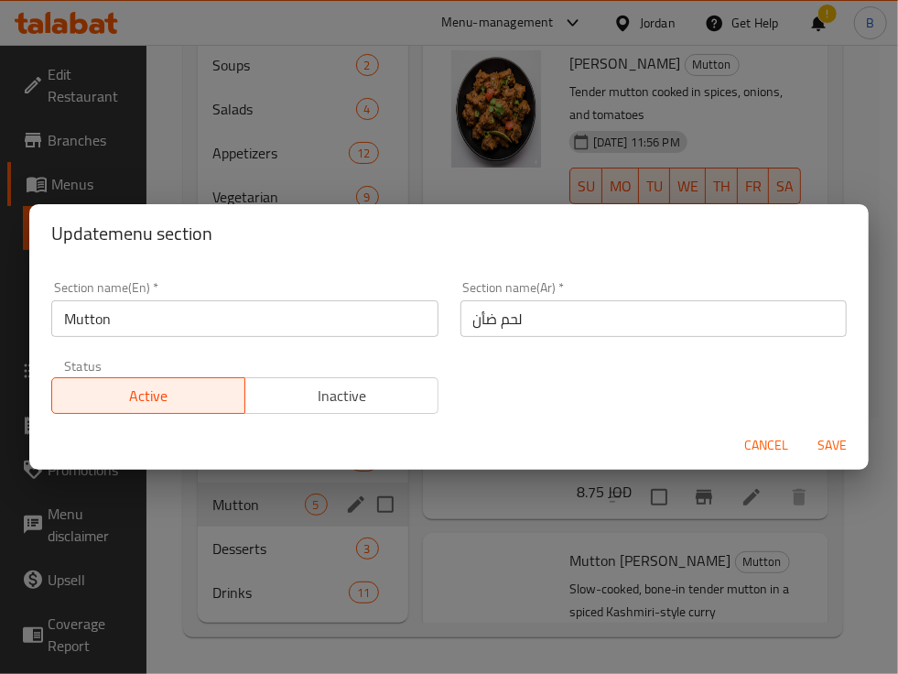
click at [751, 441] on span "Cancel" at bounding box center [766, 445] width 44 height 23
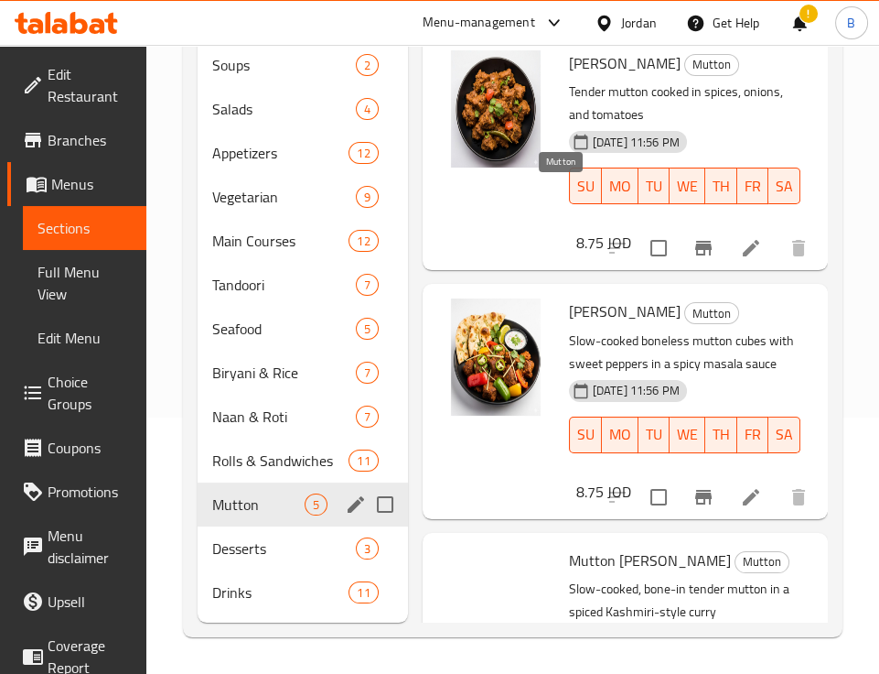
click at [685, 75] on span "Mutton" at bounding box center [711, 64] width 53 height 21
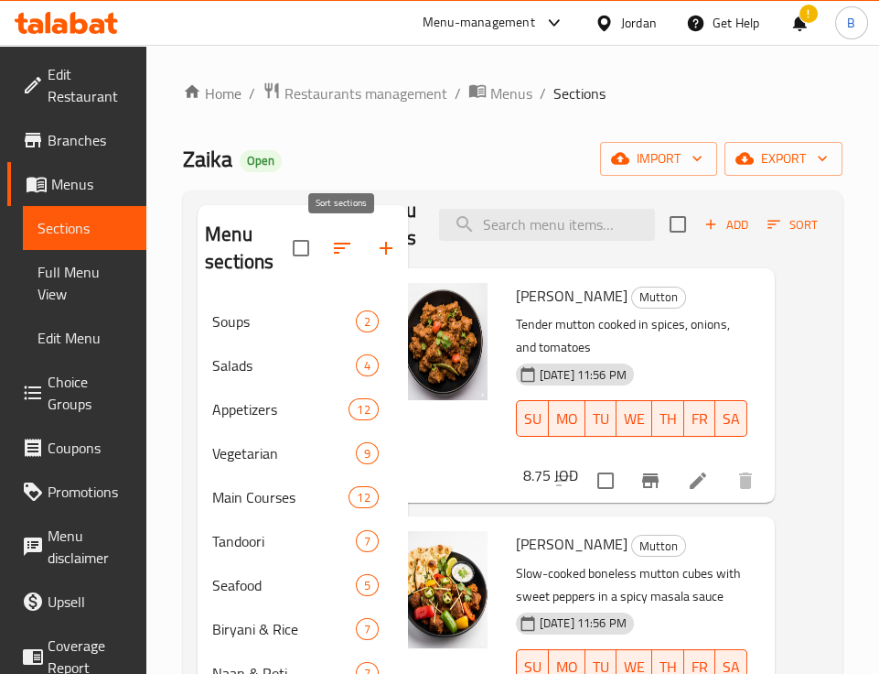
click at [343, 250] on icon "button" at bounding box center [342, 248] width 22 height 22
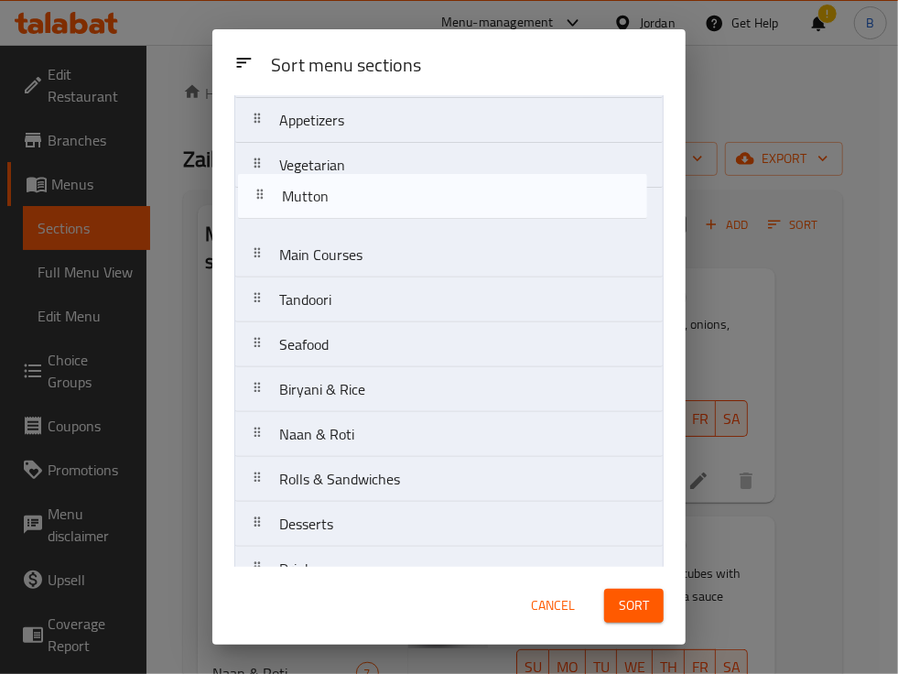
scroll to position [133, 0]
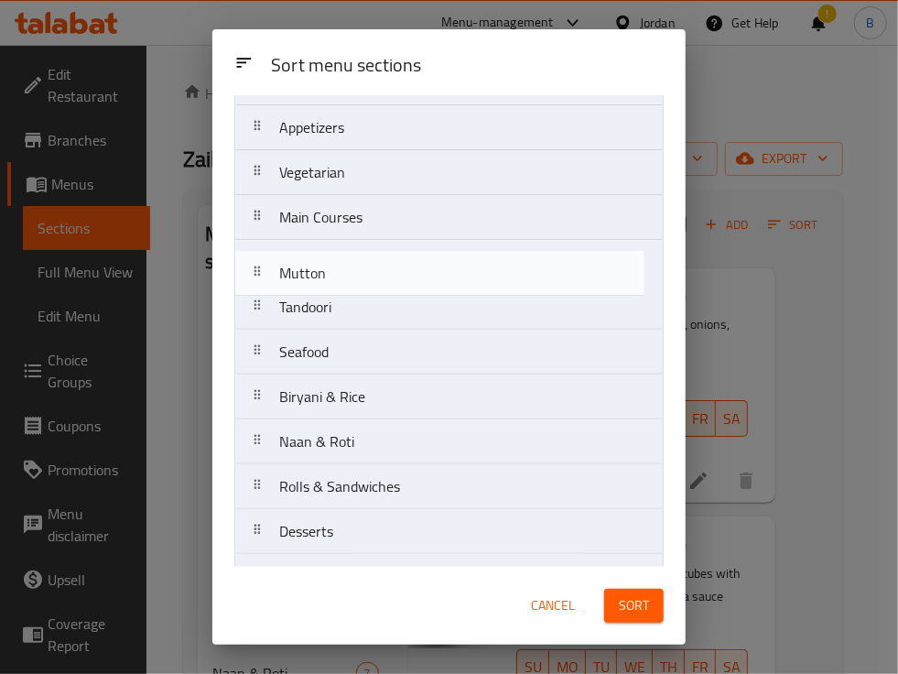
drag, startPoint x: 521, startPoint y: 463, endPoint x: 520, endPoint y: 251, distance: 212.3
click at [520, 251] on nav "Soups Salads Appetizers Vegetarian Main Courses Tandoori Seafood Biryani & Rice…" at bounding box center [448, 307] width 429 height 585
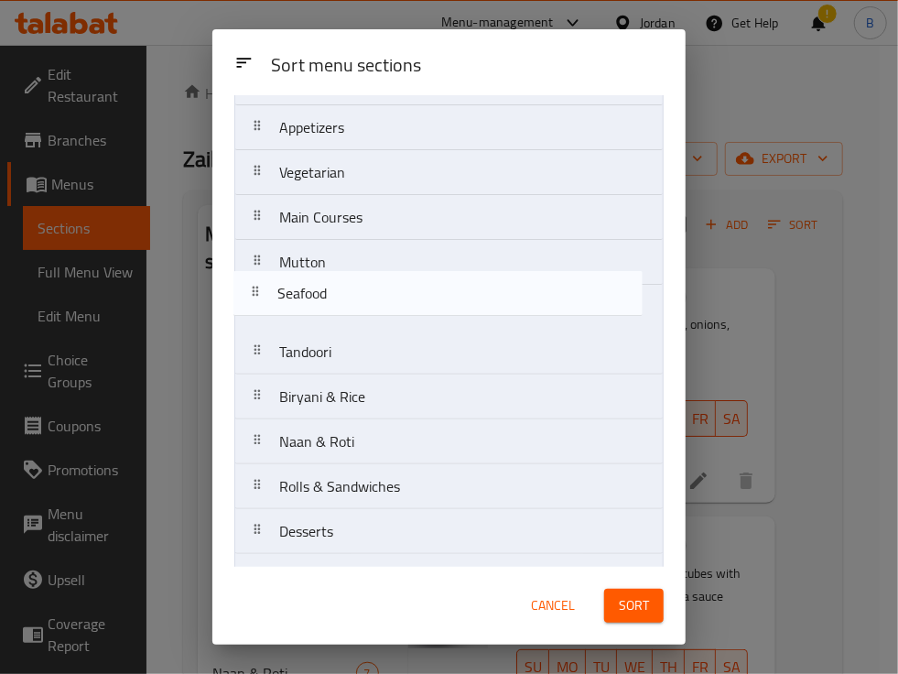
drag, startPoint x: 527, startPoint y: 355, endPoint x: 523, endPoint y: 296, distance: 59.6
click at [523, 296] on nav "Soups Salads Appetizers Vegetarian Main Courses Mutton Tandoori Seafood Biryani…" at bounding box center [448, 307] width 429 height 585
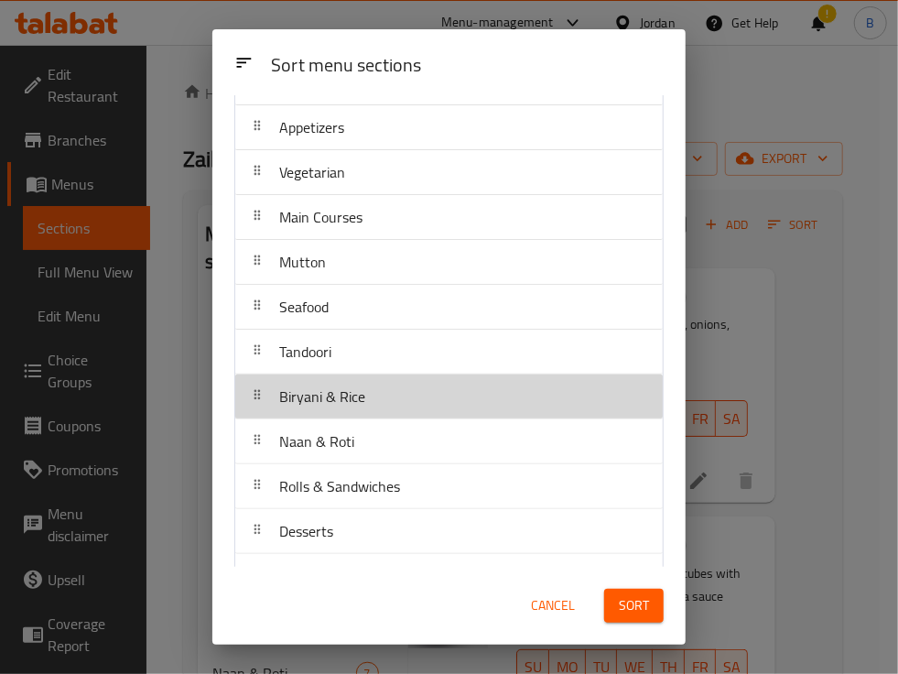
click at [501, 378] on div "Biryani & Rice" at bounding box center [449, 396] width 413 height 44
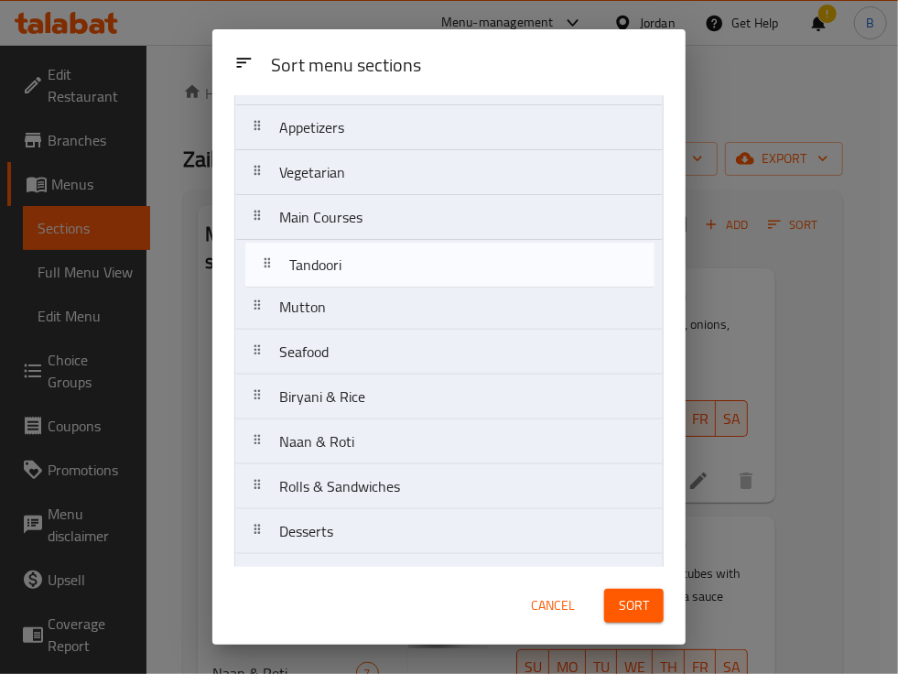
drag, startPoint x: 486, startPoint y: 367, endPoint x: 496, endPoint y: 277, distance: 90.3
click at [496, 277] on nav "Soups Salads Appetizers Vegetarian Main Courses Mutton Seafood Tandoori Biryani…" at bounding box center [448, 307] width 429 height 585
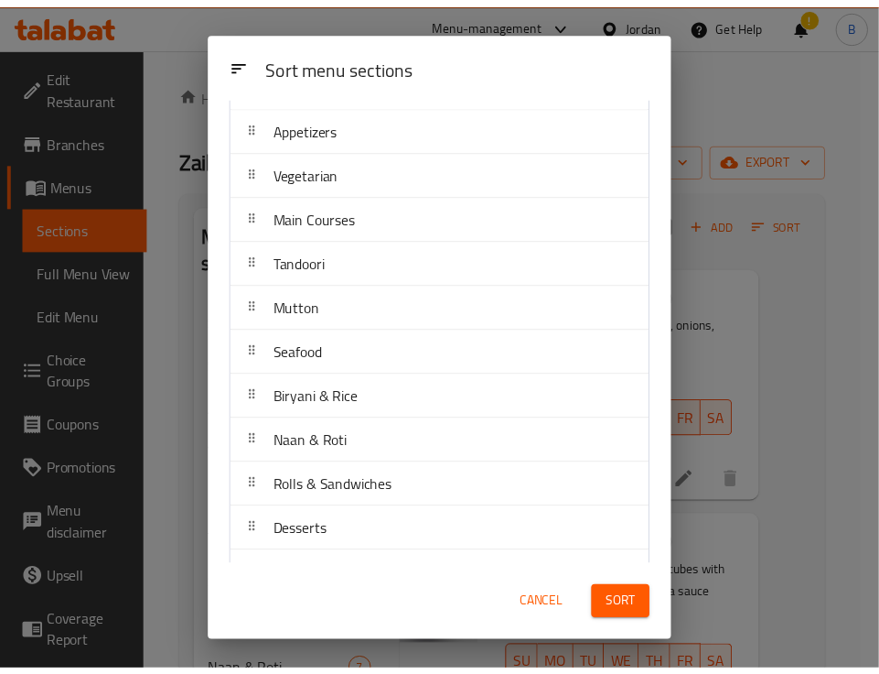
scroll to position [171, 0]
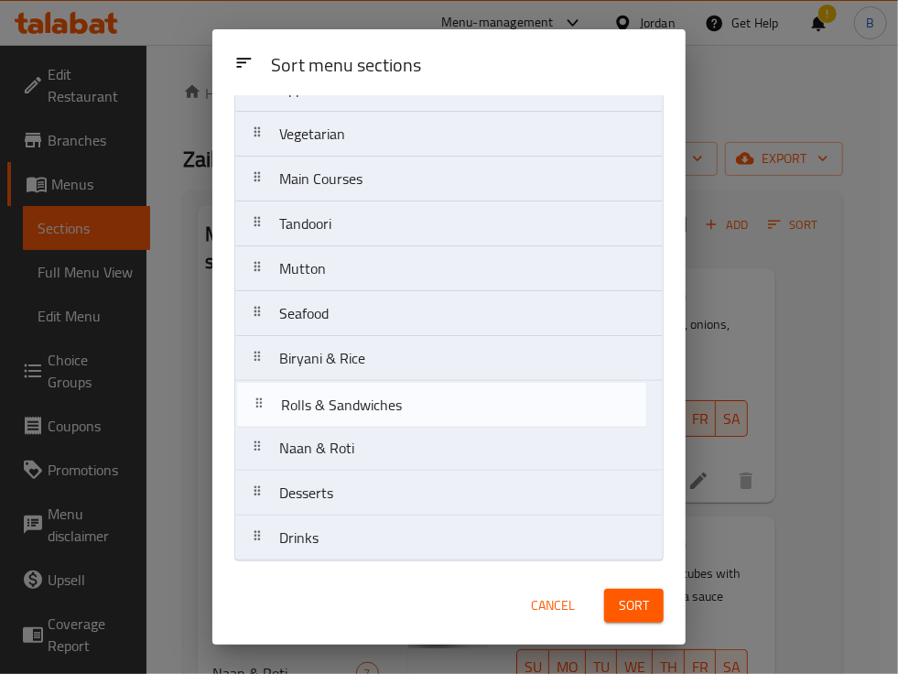
drag, startPoint x: 570, startPoint y: 445, endPoint x: 571, endPoint y: 399, distance: 45.8
click at [571, 399] on nav "Soups Salads Appetizers Vegetarian Main Courses Tandoori Mutton Seafood Biryani…" at bounding box center [448, 268] width 429 height 585
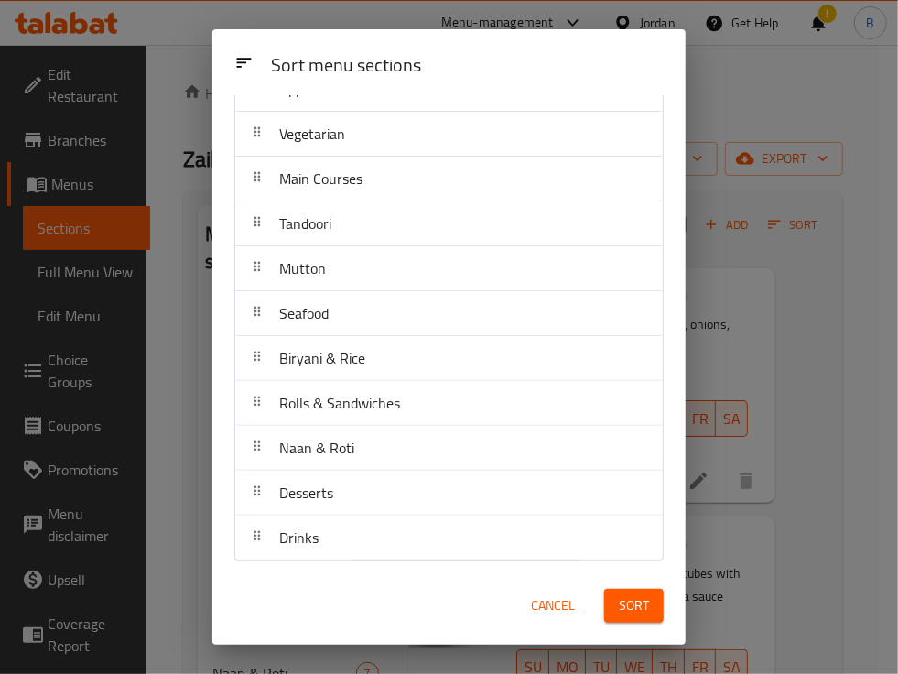
click at [628, 608] on span "Sort" at bounding box center [634, 605] width 30 height 23
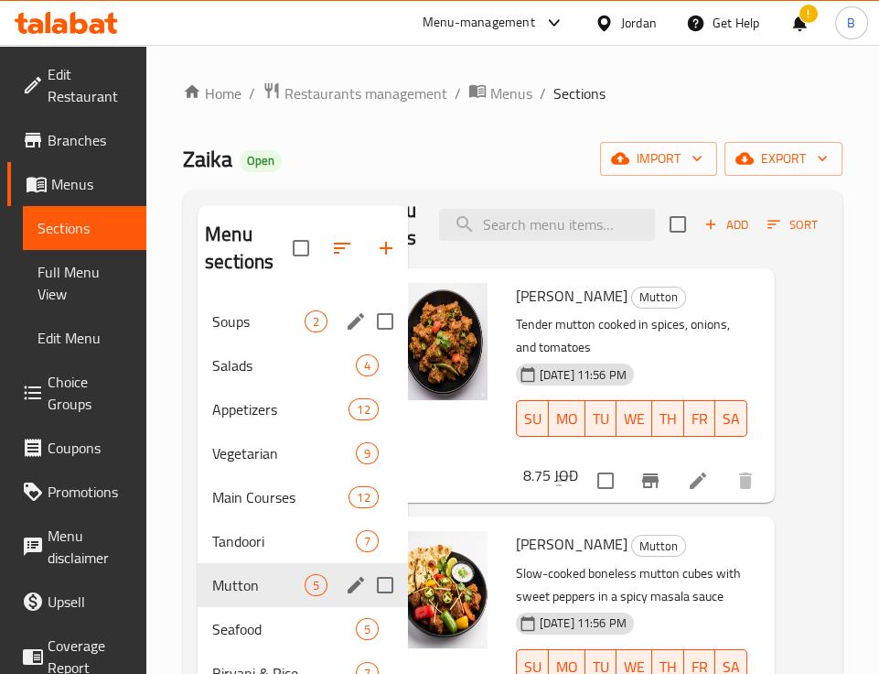
click at [278, 304] on div "Soups 2" at bounding box center [303, 321] width 210 height 44
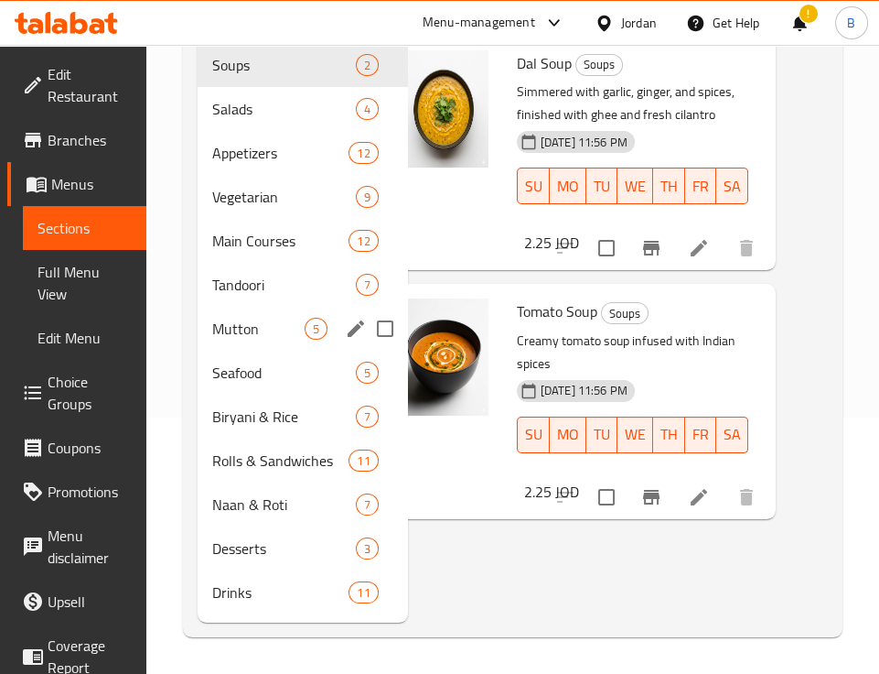
scroll to position [0, 53]
